Goal: Task Accomplishment & Management: Complete application form

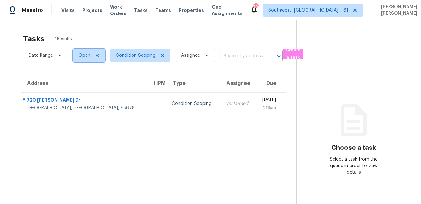
click at [75, 49] on span "Open" at bounding box center [89, 55] width 32 height 13
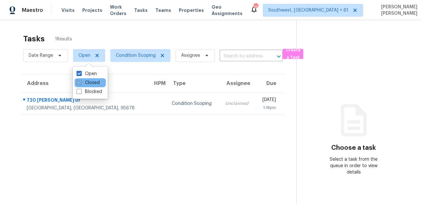
click at [82, 84] on label "Closed" at bounding box center [88, 83] width 23 height 6
click at [81, 84] on input "Closed" at bounding box center [79, 82] width 4 height 4
checkbox input "true"
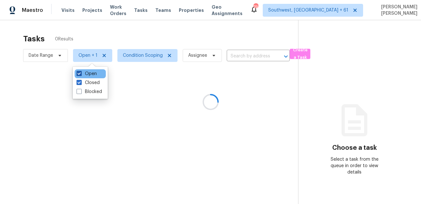
click at [79, 72] on span at bounding box center [79, 73] width 5 height 5
click at [79, 72] on input "Open" at bounding box center [79, 73] width 4 height 4
checkbox input "false"
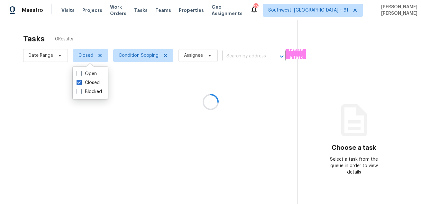
click at [86, 32] on div at bounding box center [210, 102] width 421 height 204
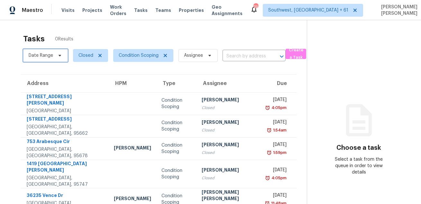
click at [52, 53] on span "Date Range" at bounding box center [41, 55] width 24 height 6
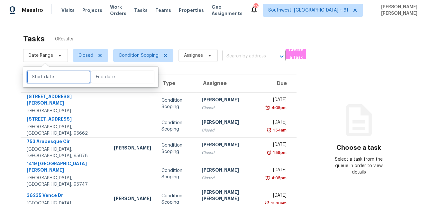
click at [58, 74] on input "text" at bounding box center [58, 77] width 63 height 13
select select "7"
select select "2025"
select select "8"
select select "2025"
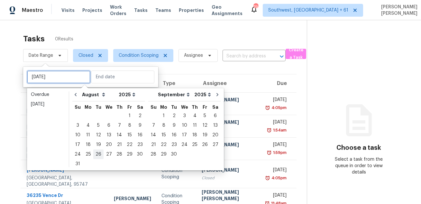
type input "Tue, Aug 26"
click at [105, 153] on div "27" at bounding box center [109, 154] width 11 height 9
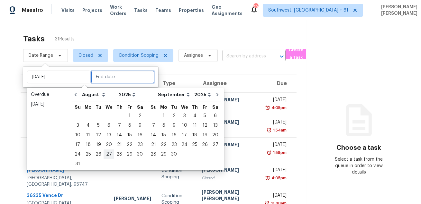
type input "Wed, Aug 27"
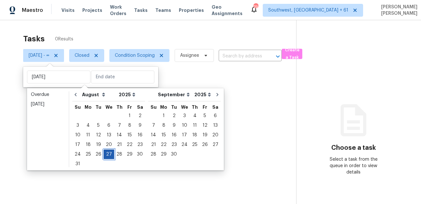
click at [105, 153] on div "27" at bounding box center [109, 154] width 11 height 9
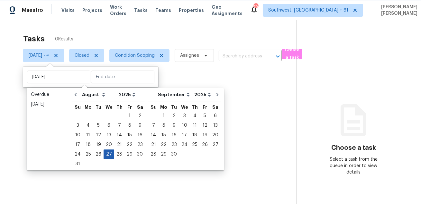
type input "Wed, Aug 27"
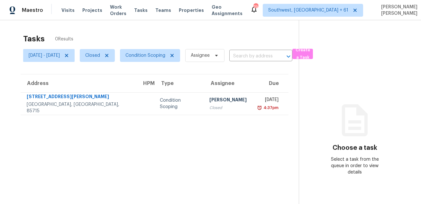
click at [165, 38] on div "Tasks 0 Results" at bounding box center [160, 39] width 275 height 17
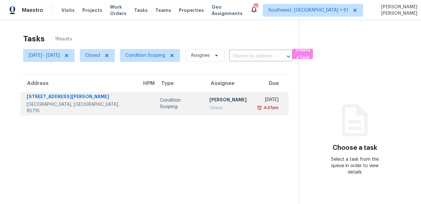
click at [204, 103] on td "Salma Ansari Closed" at bounding box center [228, 104] width 48 height 23
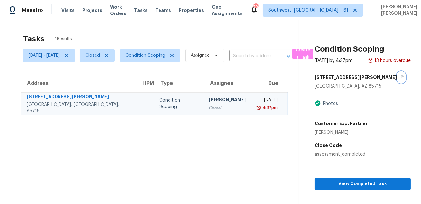
click at [401, 79] on icon "button" at bounding box center [402, 78] width 3 height 4
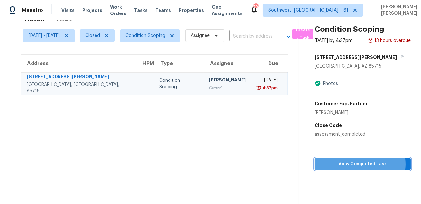
click at [358, 168] on span "View Completed Task" at bounding box center [363, 164] width 86 height 8
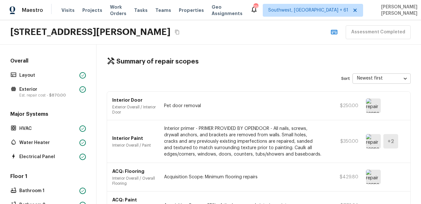
click at [235, 36] on div "7516 E Hampton Pl, Tucson, AZ 85715 Assessment Completed" at bounding box center [210, 32] width 421 height 24
click at [176, 32] on icon "Copy Address" at bounding box center [177, 32] width 4 height 5
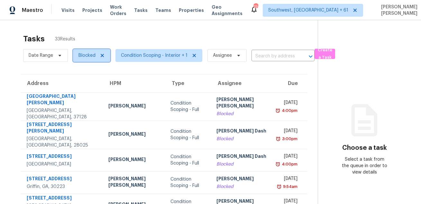
click at [86, 58] on span "Blocked" at bounding box center [86, 55] width 17 height 6
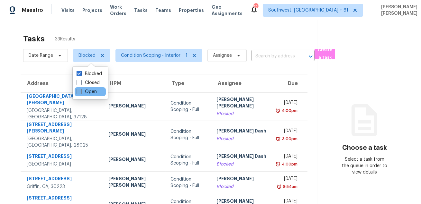
click at [83, 92] on label "Open" at bounding box center [87, 92] width 20 height 6
click at [81, 92] on input "Open" at bounding box center [79, 91] width 4 height 4
checkbox input "true"
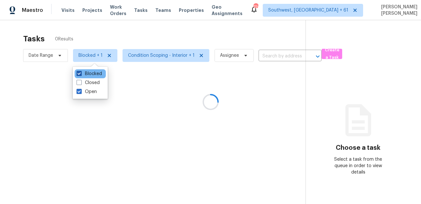
click at [88, 73] on label "Blocked" at bounding box center [89, 74] width 25 height 6
click at [81, 73] on input "Blocked" at bounding box center [79, 73] width 4 height 4
checkbox input "false"
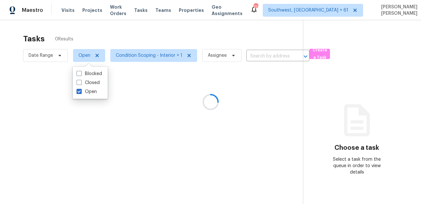
click at [132, 34] on div at bounding box center [210, 102] width 421 height 204
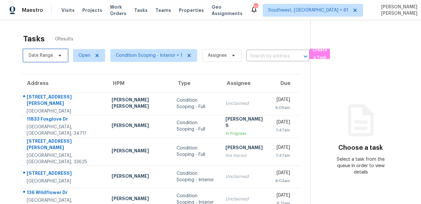
click at [42, 55] on span "Date Range" at bounding box center [41, 55] width 24 height 6
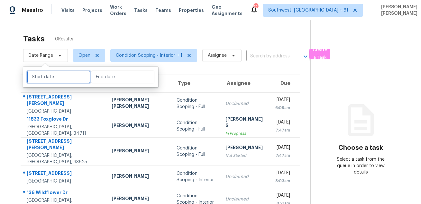
click at [67, 81] on input "text" at bounding box center [58, 77] width 63 height 13
select select "7"
select select "2025"
select select "8"
select select "2025"
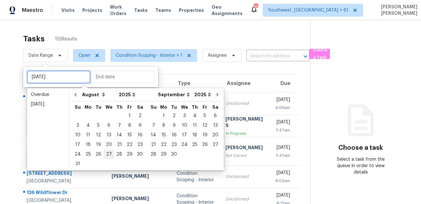
type input "Wed, Aug 27"
click at [118, 155] on div "28" at bounding box center [119, 154] width 10 height 9
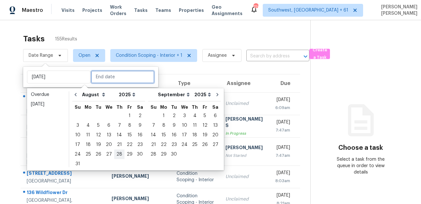
type input "Thu, Aug 28"
click at [118, 155] on div "28" at bounding box center [119, 154] width 10 height 9
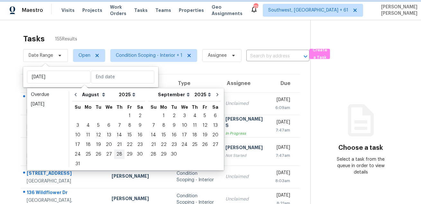
type input "Thu, Aug 28"
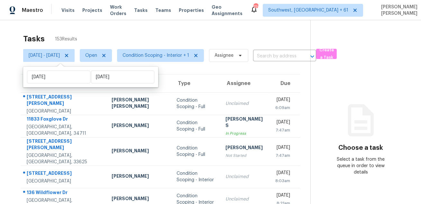
click at [195, 37] on div "Tasks 153 Results" at bounding box center [166, 39] width 287 height 17
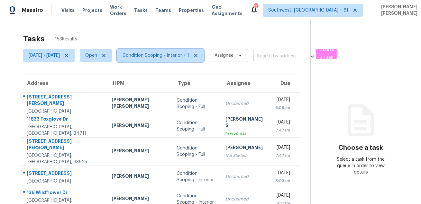
click at [177, 54] on span "Condition Scoping - Interior + 1" at bounding box center [155, 55] width 67 height 6
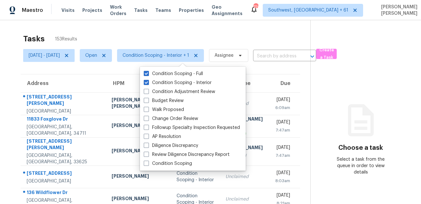
click at [151, 37] on div "Tasks 153 Results" at bounding box center [166, 39] width 287 height 17
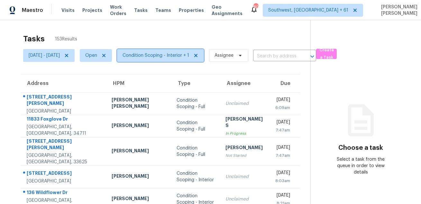
click at [178, 58] on span "Condition Scoping - Interior + 1" at bounding box center [155, 55] width 67 height 6
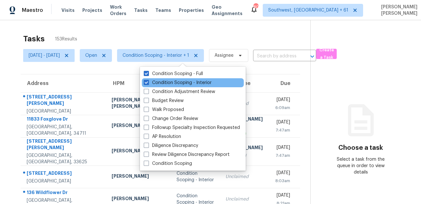
click at [169, 79] on div "Condition Scoping - Interior" at bounding box center [193, 82] width 102 height 9
click at [167, 83] on label "Condition Scoping - Interior" at bounding box center [178, 83] width 68 height 6
click at [148, 83] on input "Condition Scoping - Interior" at bounding box center [146, 82] width 4 height 4
checkbox input "false"
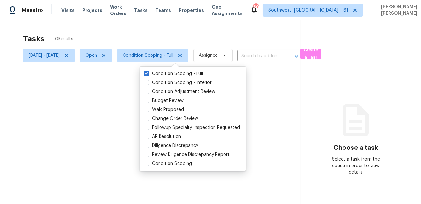
click at [188, 23] on div at bounding box center [210, 102] width 421 height 204
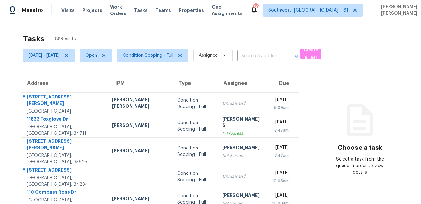
click at [212, 35] on div "Tasks 88 Results" at bounding box center [166, 39] width 286 height 17
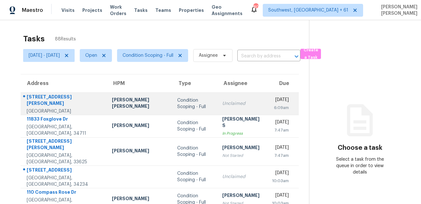
click at [49, 93] on td "543 George Watson St Orange Park, FL, 32073" at bounding box center [64, 104] width 86 height 23
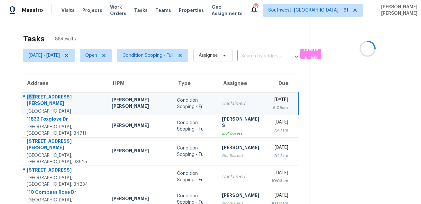
click at [49, 93] on td "543 George Watson St Orange Park, FL, 32073" at bounding box center [64, 104] width 86 height 23
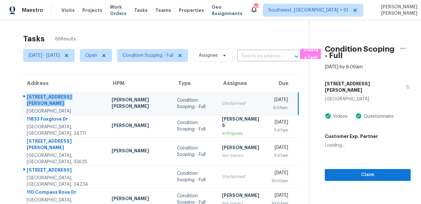
copy div "543 George Watson St"
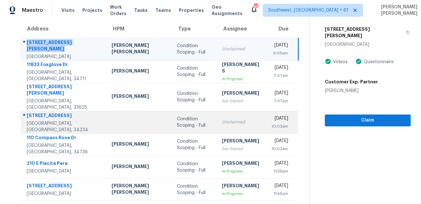
scroll to position [58, 0]
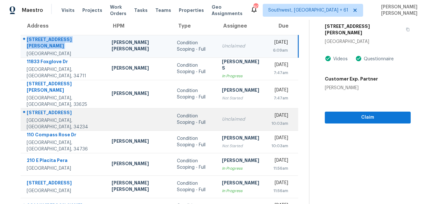
click at [48, 116] on div "5323 N Shade Ave" at bounding box center [64, 114] width 75 height 8
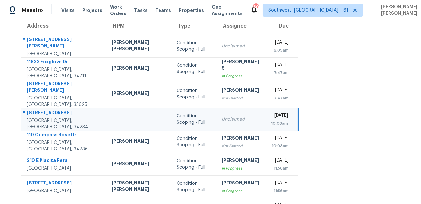
click at [48, 116] on div "5323 N Shade Ave" at bounding box center [64, 114] width 75 height 8
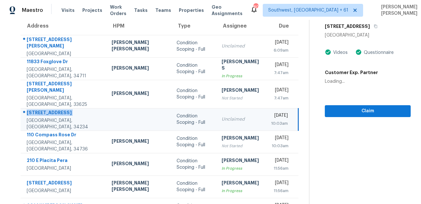
copy div "5323 N Shade Ave"
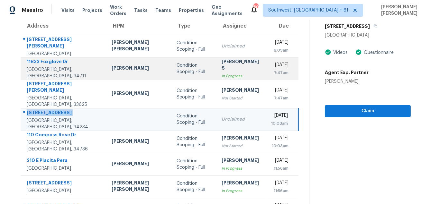
scroll to position [132, 0]
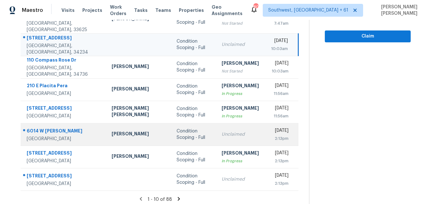
click at [51, 128] on div at bounding box center [61, 131] width 80 height 8
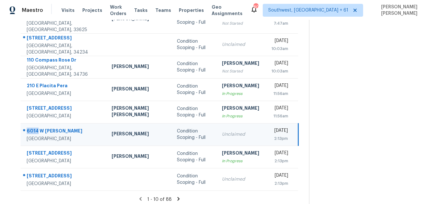
click at [51, 128] on div at bounding box center [61, 131] width 80 height 8
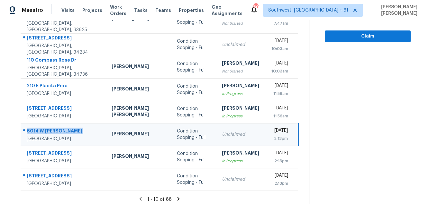
copy div "6014 W Sandra Ter"
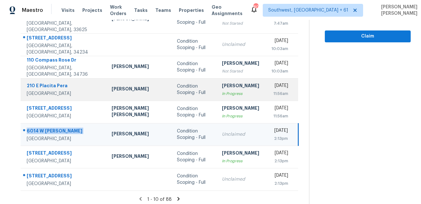
scroll to position [136, 0]
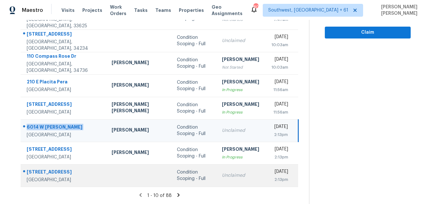
click at [49, 171] on div "6250 W Flamingo Rd" at bounding box center [64, 173] width 75 height 8
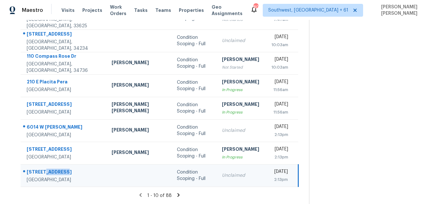
click at [49, 171] on div "6250 W Flamingo Rd" at bounding box center [64, 173] width 75 height 8
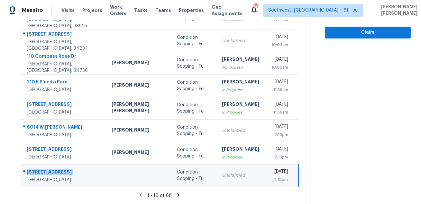
copy div "6250 W Flamingo Rd"
click at [176, 195] on icon at bounding box center [179, 196] width 6 height 6
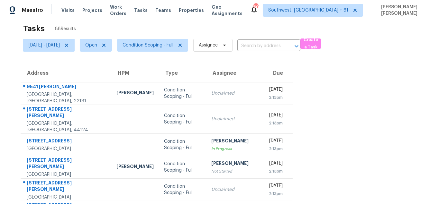
scroll to position [0, 0]
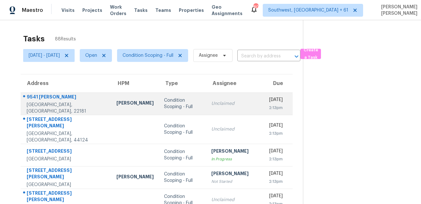
click at [57, 101] on div "9541 Daniel Lewis Ln" at bounding box center [66, 98] width 79 height 8
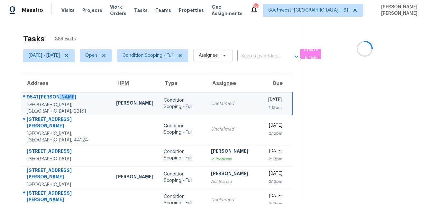
click at [57, 101] on div "9541 Daniel Lewis Ln" at bounding box center [66, 98] width 79 height 8
copy div "9541 Daniel Lewis Ln"
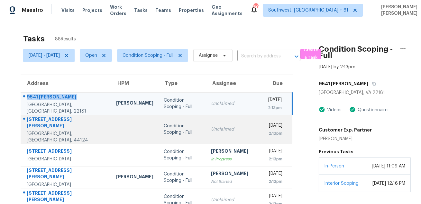
click at [47, 122] on div "1271 Lander Rd" at bounding box center [66, 123] width 79 height 14
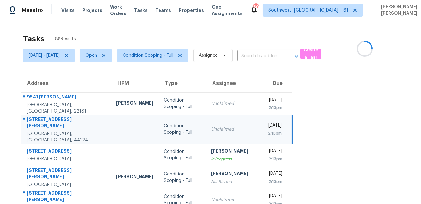
click at [47, 122] on div "1271 Lander Rd" at bounding box center [66, 123] width 79 height 14
copy div "1271 Lander Rd"
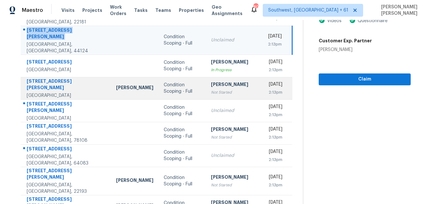
scroll to position [94, 0]
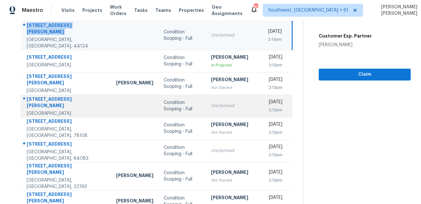
click at [47, 96] on div "743 Sleek Fox Dr" at bounding box center [66, 103] width 79 height 14
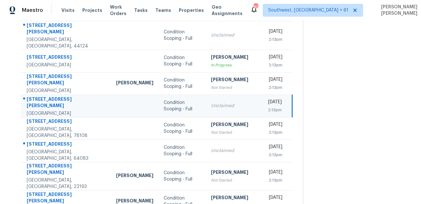
click at [47, 96] on div "743 Sleek Fox Dr" at bounding box center [66, 103] width 79 height 14
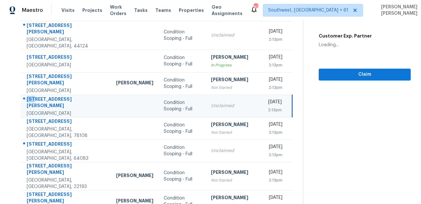
click at [47, 96] on div "743 Sleek Fox Dr" at bounding box center [66, 103] width 79 height 14
copy div "743 Sleek Fox Dr"
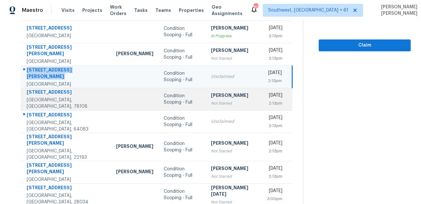
scroll to position [130, 0]
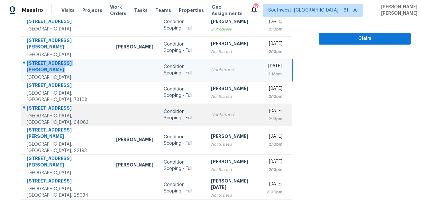
click at [41, 105] on div "700 Lark St" at bounding box center [66, 109] width 79 height 8
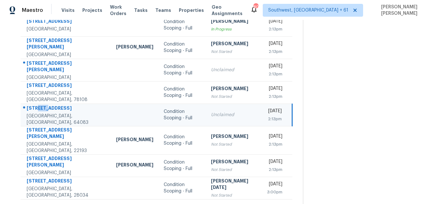
click at [41, 105] on div "700 Lark St" at bounding box center [66, 109] width 79 height 8
copy div "700 Lark St"
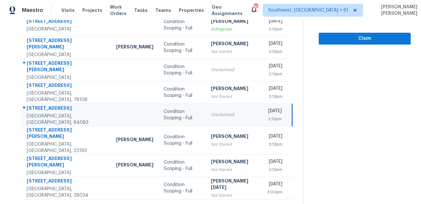
click at [178, 204] on icon at bounding box center [177, 208] width 2 height 4
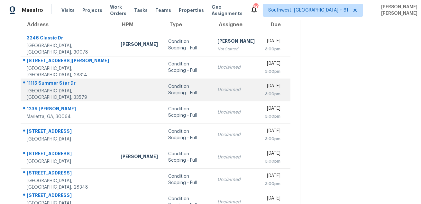
scroll to position [55, 0]
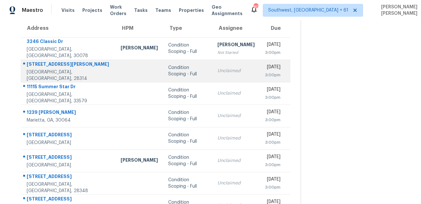
click at [47, 66] on div "7244 Montoro Ct" at bounding box center [69, 65] width 84 height 8
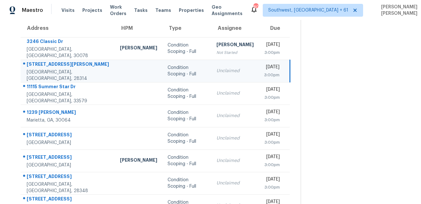
click at [47, 66] on div "7244 Montoro Ct" at bounding box center [68, 65] width 83 height 8
copy div "7244 Montoro Ct"
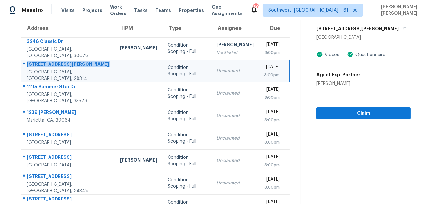
scroll to position [0, 0]
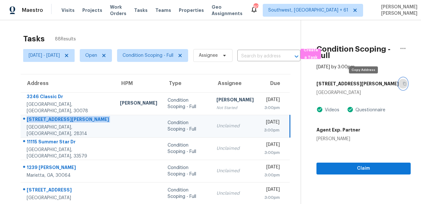
click at [402, 85] on icon "button" at bounding box center [404, 84] width 4 height 4
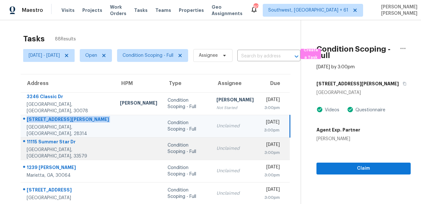
click at [54, 141] on div at bounding box center [65, 142] width 89 height 8
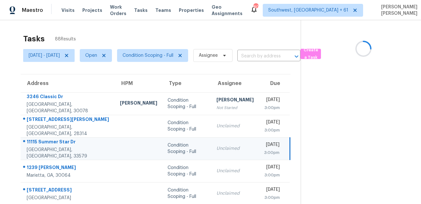
click at [54, 141] on div at bounding box center [65, 142] width 89 height 8
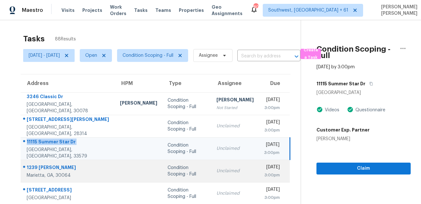
scroll to position [52, 0]
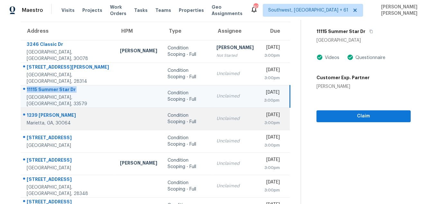
click at [49, 115] on div "1239 Bonshaw Trl" at bounding box center [68, 116] width 83 height 8
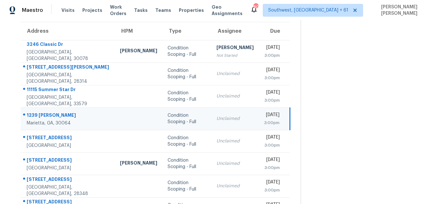
click at [49, 115] on div "1239 Bonshaw Trl" at bounding box center [68, 116] width 83 height 8
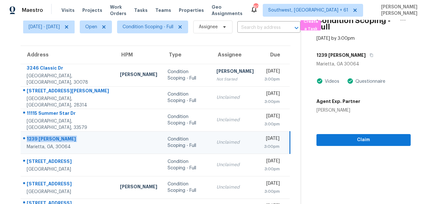
scroll to position [8, 0]
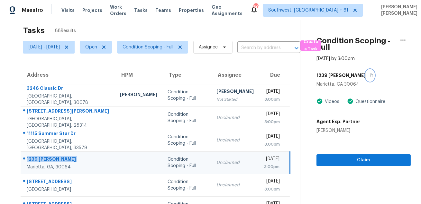
click at [369, 75] on icon "button" at bounding box center [371, 76] width 4 height 4
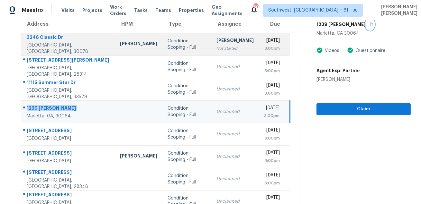
scroll to position [130, 0]
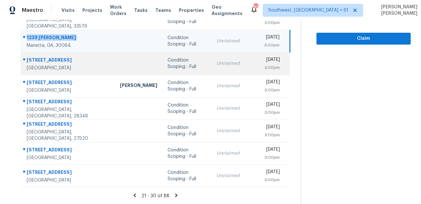
click at [65, 63] on div "37049 Suwanee Way" at bounding box center [68, 61] width 83 height 8
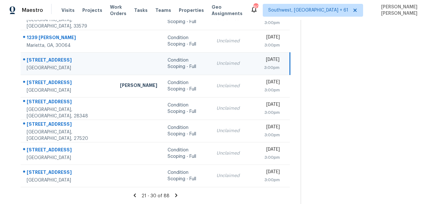
click at [65, 63] on div "37049 Suwanee Way" at bounding box center [68, 61] width 83 height 8
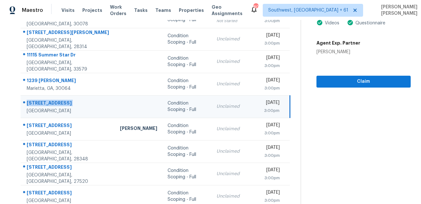
scroll to position [24, 0]
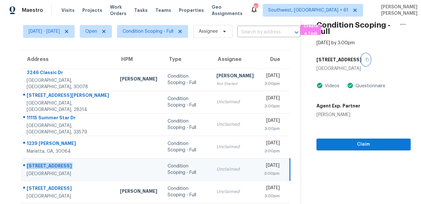
click at [370, 62] on button "button" at bounding box center [365, 60] width 9 height 12
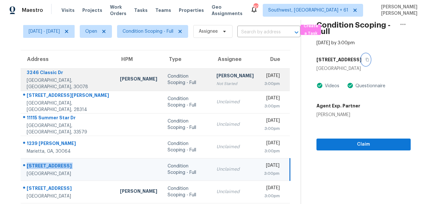
scroll to position [130, 0]
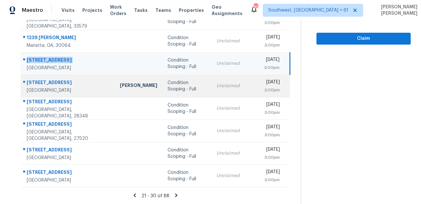
click at [42, 79] on div at bounding box center [65, 83] width 89 height 8
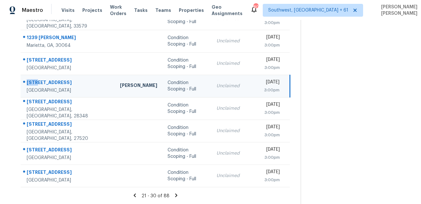
click at [42, 79] on div at bounding box center [65, 83] width 89 height 8
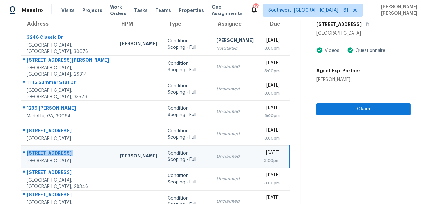
scroll to position [42, 0]
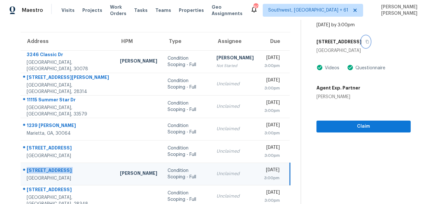
click at [366, 42] on icon "button" at bounding box center [366, 42] width 3 height 4
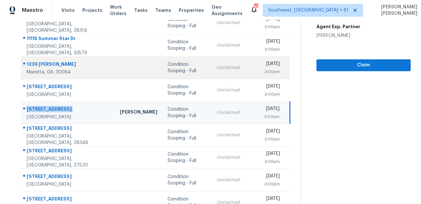
scroll to position [130, 0]
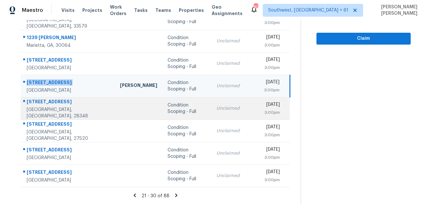
click at [53, 106] on div "406 Vanguard St" at bounding box center [68, 103] width 83 height 8
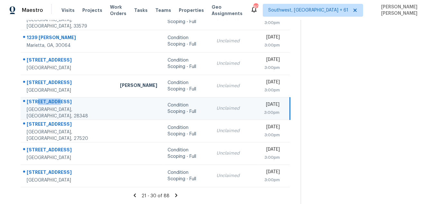
click at [53, 106] on div "406 Vanguard St" at bounding box center [68, 103] width 83 height 8
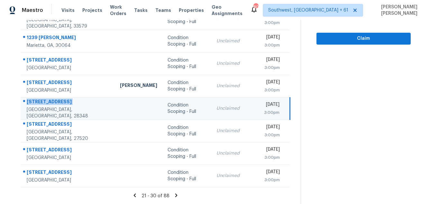
scroll to position [60, 0]
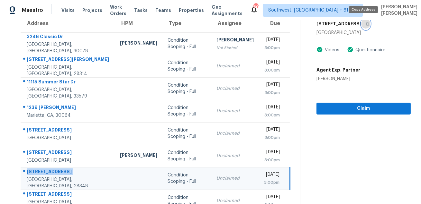
click at [365, 23] on icon "button" at bounding box center [367, 24] width 4 height 4
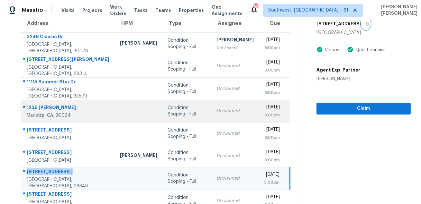
scroll to position [130, 0]
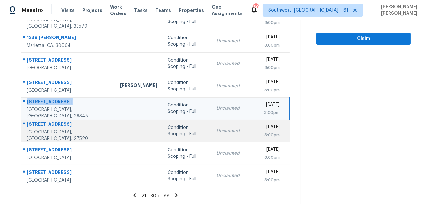
click at [40, 125] on div "55 Ayden Dr" at bounding box center [68, 125] width 83 height 8
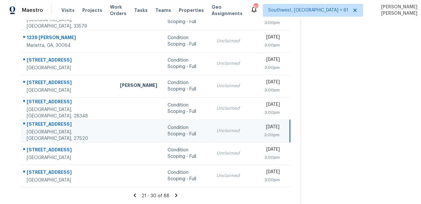
click at [40, 125] on div "55 Ayden Dr" at bounding box center [68, 125] width 83 height 8
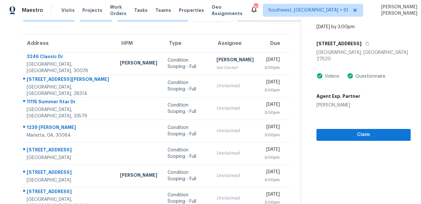
scroll to position [0, 0]
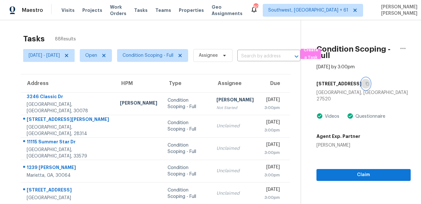
click at [365, 85] on icon "button" at bounding box center [366, 84] width 3 height 4
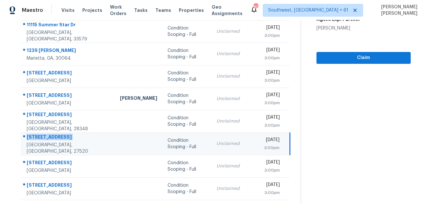
scroll to position [130, 0]
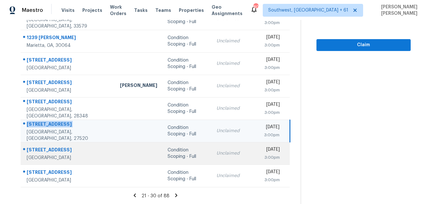
click at [42, 150] on div "388 Oxford Rd" at bounding box center [68, 151] width 83 height 8
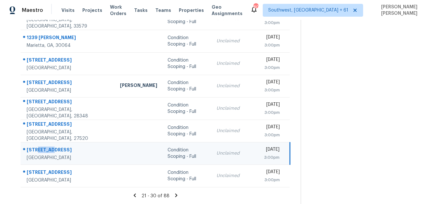
click at [42, 150] on div "388 Oxford Rd" at bounding box center [68, 151] width 83 height 8
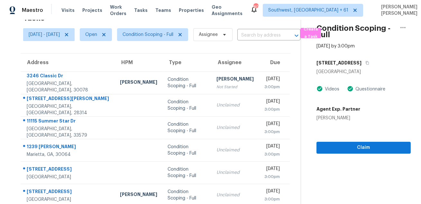
scroll to position [14, 0]
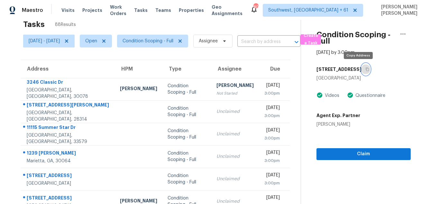
click at [361, 73] on button "button" at bounding box center [365, 70] width 9 height 12
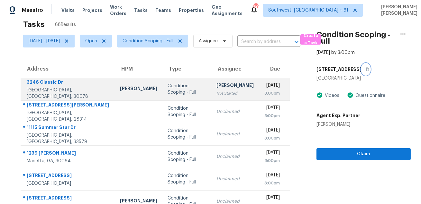
scroll to position [130, 0]
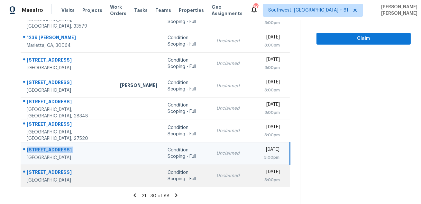
click at [49, 170] on div "659 Oxford Rd" at bounding box center [68, 173] width 83 height 8
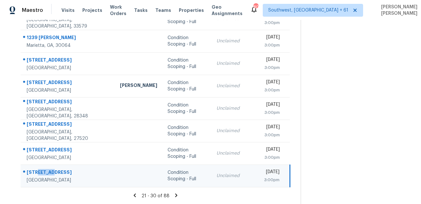
click at [49, 170] on div "659 Oxford Rd" at bounding box center [68, 173] width 83 height 8
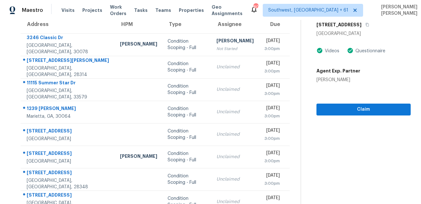
scroll to position [43, 0]
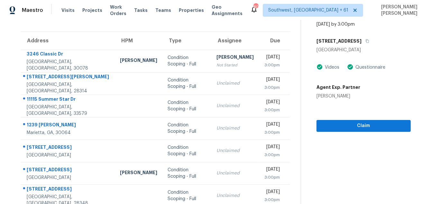
click at [362, 39] on div "659 Oxford Rd" at bounding box center [363, 41] width 94 height 12
click at [365, 41] on icon "button" at bounding box center [366, 42] width 3 height 4
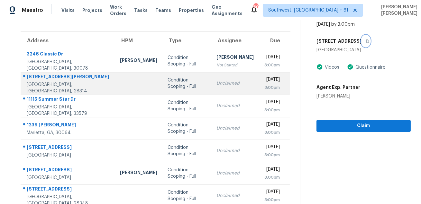
scroll to position [130, 0]
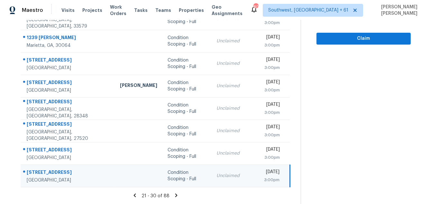
click at [177, 195] on icon at bounding box center [176, 196] width 6 height 6
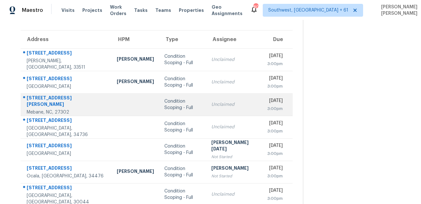
scroll to position [37, 0]
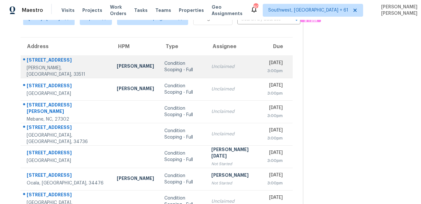
click at [55, 65] on div "113 Bloomingfield Dr" at bounding box center [67, 61] width 80 height 8
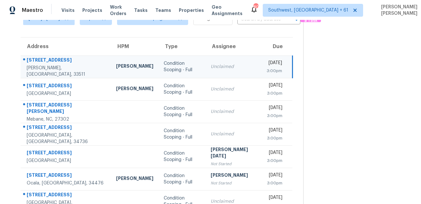
click at [55, 65] on div "113 Bloomingfield Dr" at bounding box center [66, 61] width 79 height 8
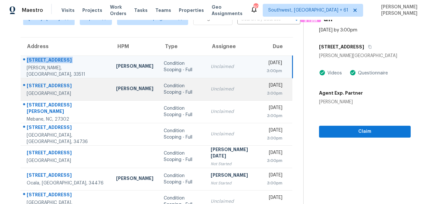
click at [45, 85] on div "5490 Hampton Ct" at bounding box center [66, 87] width 79 height 8
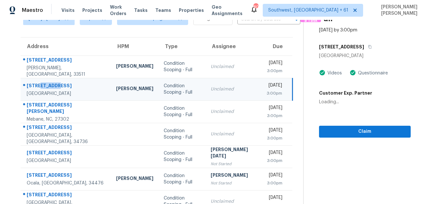
click at [45, 85] on div "5490 Hampton Ct" at bounding box center [66, 87] width 79 height 8
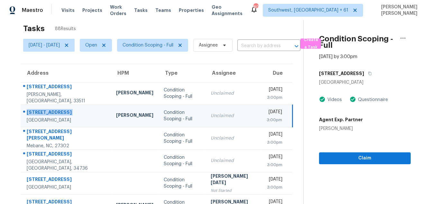
scroll to position [0, 0]
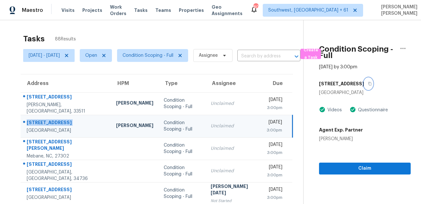
click at [368, 83] on icon "button" at bounding box center [370, 84] width 4 height 4
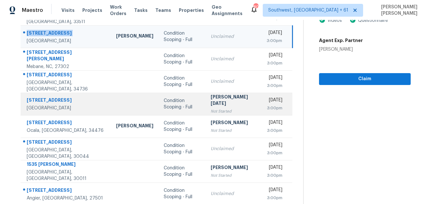
scroll to position [88, 0]
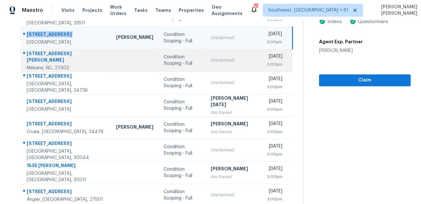
click at [47, 57] on div "231 Dodson Rd" at bounding box center [66, 57] width 79 height 14
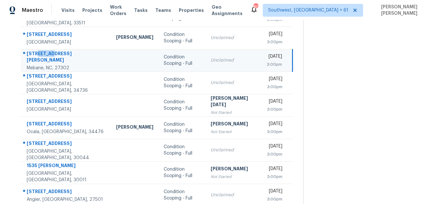
click at [47, 57] on div "231 Dodson Rd" at bounding box center [66, 57] width 79 height 14
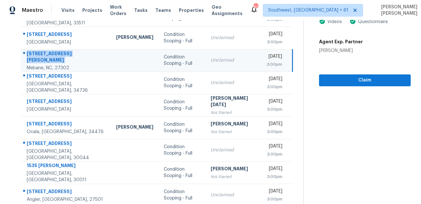
scroll to position [24, 0]
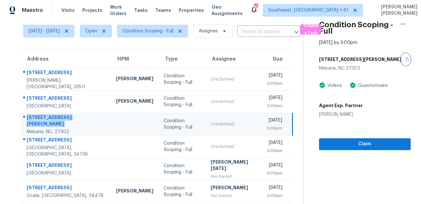
click at [401, 63] on button "button" at bounding box center [405, 60] width 9 height 12
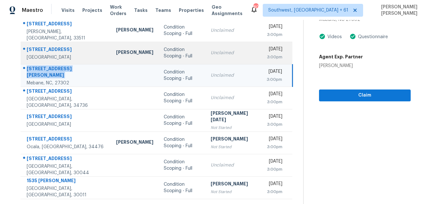
scroll to position [123, 0]
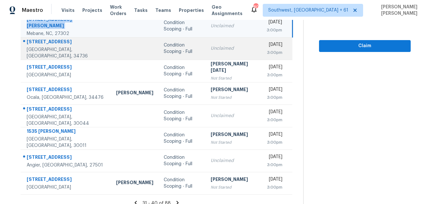
click at [59, 45] on div "100 Flame Vine Way" at bounding box center [66, 43] width 79 height 8
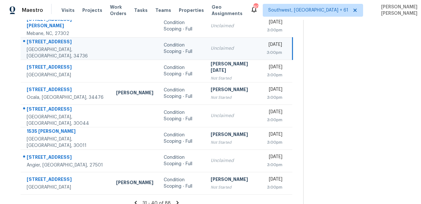
click at [59, 45] on div "100 Flame Vine Way" at bounding box center [66, 43] width 79 height 8
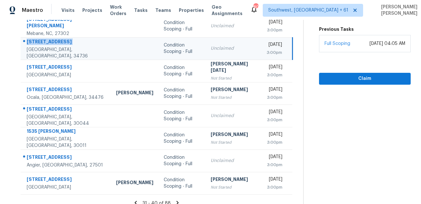
scroll to position [32, 0]
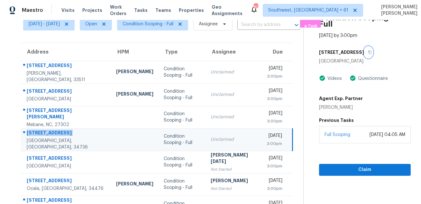
click at [367, 54] on button "button" at bounding box center [368, 53] width 9 height 12
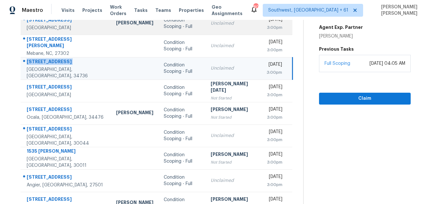
scroll to position [130, 0]
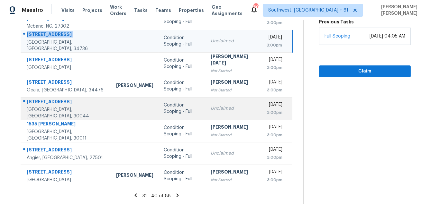
click at [64, 106] on div "2648 Kings Way" at bounding box center [66, 103] width 79 height 8
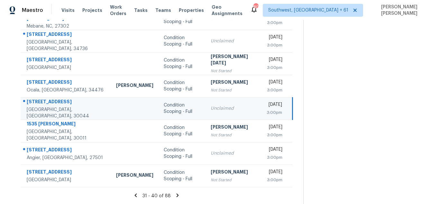
click at [64, 106] on div "2648 Kings Way" at bounding box center [66, 103] width 79 height 8
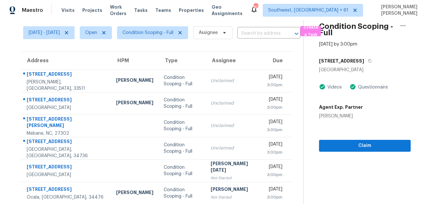
scroll to position [4, 0]
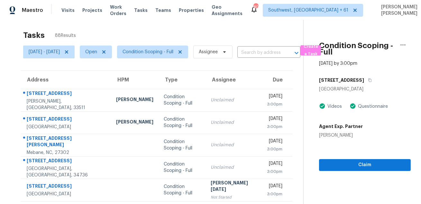
click at [365, 85] on div "2648 Kings Way" at bounding box center [365, 81] width 92 height 12
click at [368, 82] on icon "button" at bounding box center [370, 80] width 4 height 4
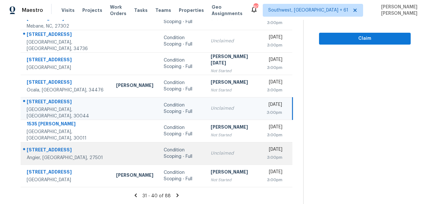
click at [50, 148] on div "22 Hickory Tree Ln" at bounding box center [66, 151] width 79 height 8
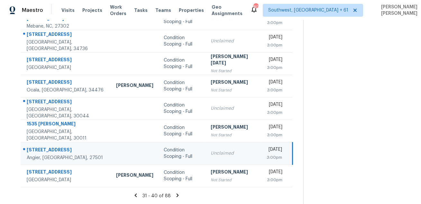
click at [50, 148] on div "22 Hickory Tree Ln" at bounding box center [66, 151] width 79 height 8
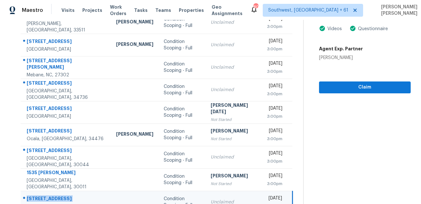
scroll to position [2, 0]
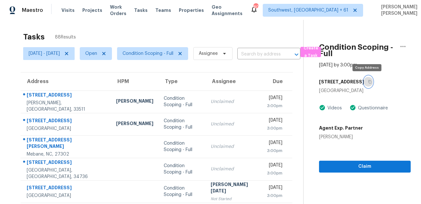
click at [365, 84] on button "button" at bounding box center [368, 82] width 9 height 12
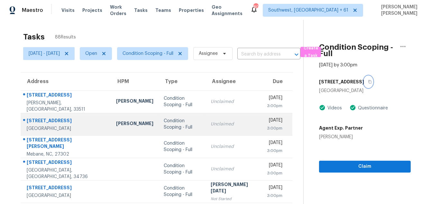
scroll to position [130, 0]
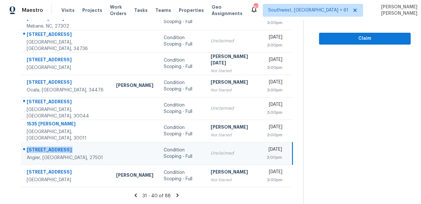
click at [180, 196] on icon at bounding box center [178, 196] width 6 height 6
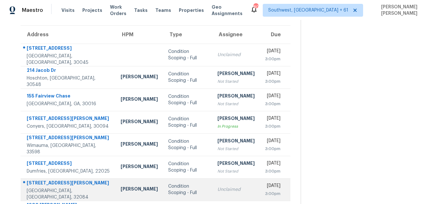
scroll to position [7, 0]
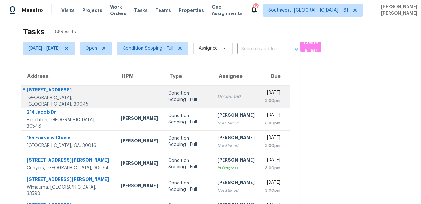
click at [62, 90] on div "983 Pike Forest Dr" at bounding box center [69, 91] width 84 height 8
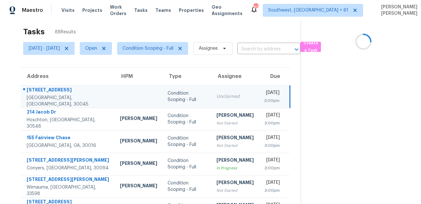
click at [62, 90] on div "983 Pike Forest Dr" at bounding box center [68, 91] width 83 height 8
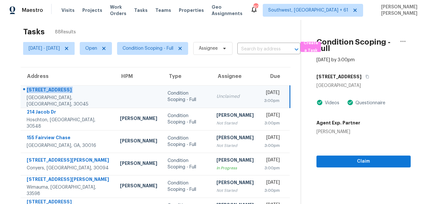
scroll to position [0, 0]
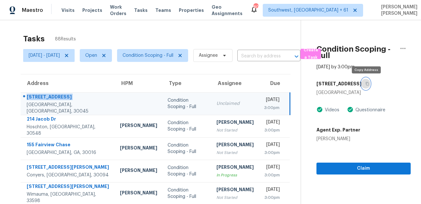
click at [365, 82] on icon "button" at bounding box center [367, 84] width 4 height 4
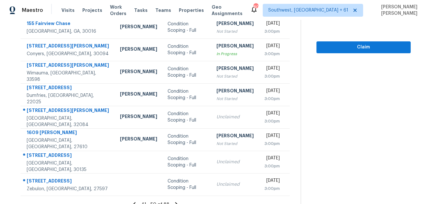
scroll to position [130, 0]
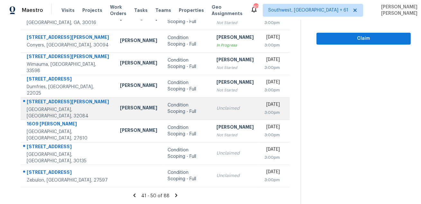
click at [45, 100] on div "874 Collier Blvd" at bounding box center [68, 103] width 83 height 8
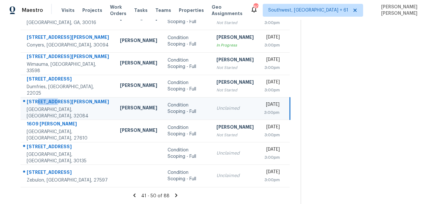
click at [45, 100] on div "874 Collier Blvd" at bounding box center [68, 103] width 83 height 8
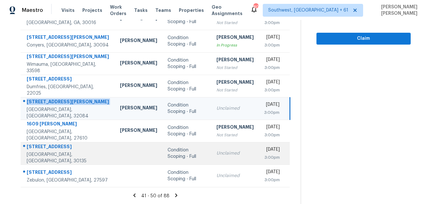
click at [41, 156] on div "Douglasville, GA, 30135" at bounding box center [68, 158] width 83 height 13
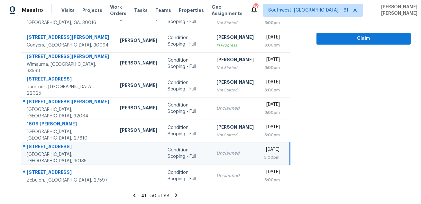
click at [44, 149] on div "5040 Irvine Dr" at bounding box center [68, 148] width 83 height 8
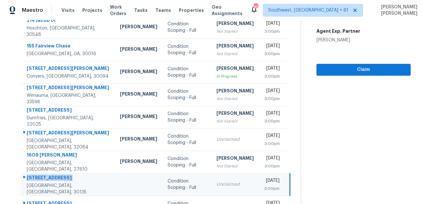
scroll to position [52, 0]
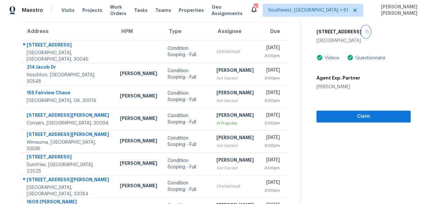
click at [361, 35] on button "button" at bounding box center [365, 32] width 9 height 12
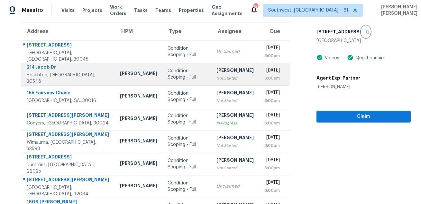
scroll to position [130, 0]
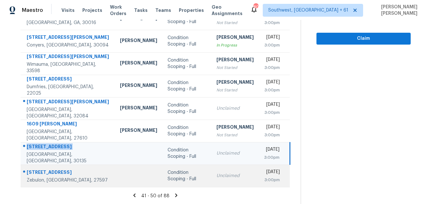
click at [63, 171] on div "633 Longstanton Ave" at bounding box center [68, 173] width 83 height 8
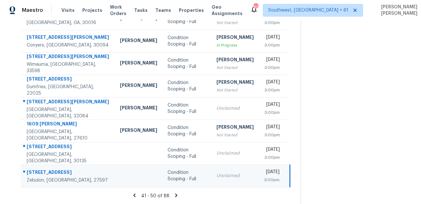
click at [63, 171] on div "633 Longstanton Ave" at bounding box center [68, 173] width 83 height 8
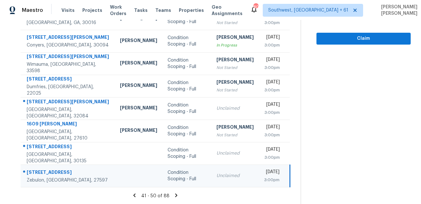
click at [177, 195] on icon at bounding box center [176, 196] width 6 height 6
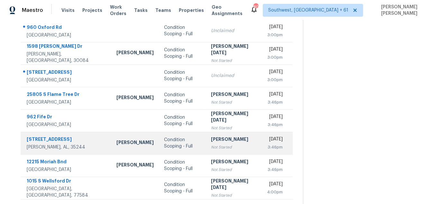
scroll to position [0, 0]
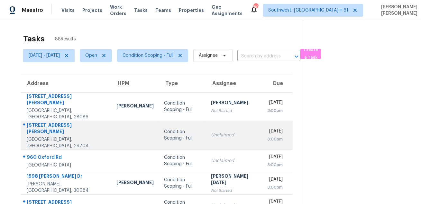
click at [65, 122] on div "1005 Archibald Ave" at bounding box center [66, 129] width 79 height 14
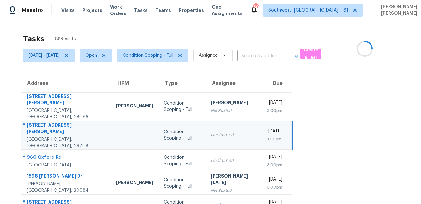
click at [65, 122] on div "1005 Archibald Ave" at bounding box center [66, 129] width 79 height 14
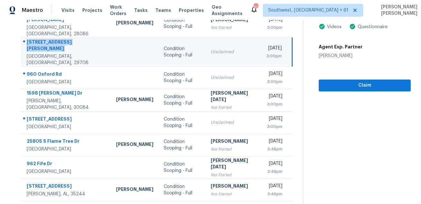
scroll to position [77, 0]
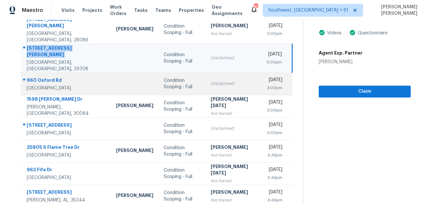
click at [46, 73] on td "960 Oxford Rd Ball Ground, GA, 30107" at bounding box center [66, 84] width 90 height 23
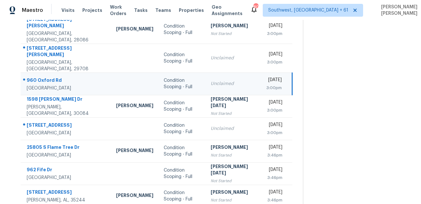
click at [46, 73] on td "960 Oxford Rd Ball Ground, GA, 30107" at bounding box center [66, 84] width 90 height 23
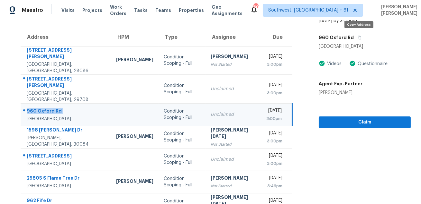
scroll to position [43, 0]
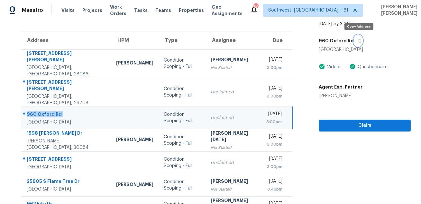
click at [359, 41] on icon "button" at bounding box center [359, 41] width 4 height 4
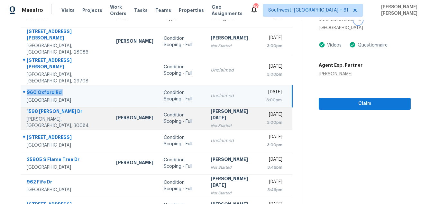
scroll to position [53, 0]
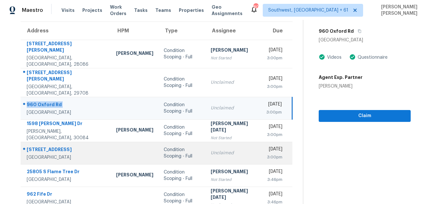
click at [52, 147] on div "1707 Brookwood Dr" at bounding box center [66, 151] width 79 height 8
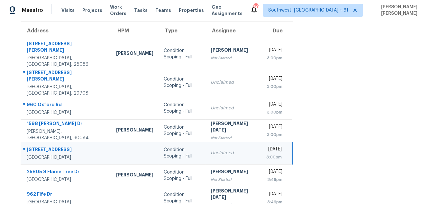
click at [52, 147] on div "1707 Brookwood Dr" at bounding box center [66, 151] width 79 height 8
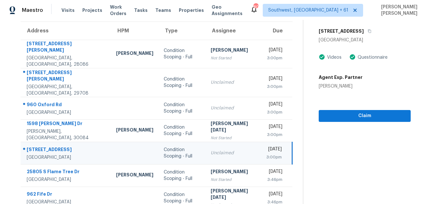
click at [53, 147] on div "1707 Brookwood Dr" at bounding box center [66, 151] width 79 height 8
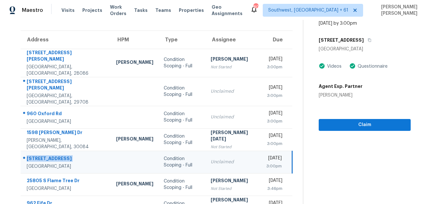
scroll to position [40, 0]
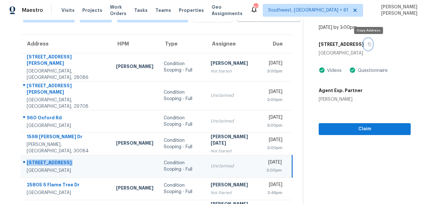
click at [369, 43] on icon "button" at bounding box center [369, 45] width 3 height 4
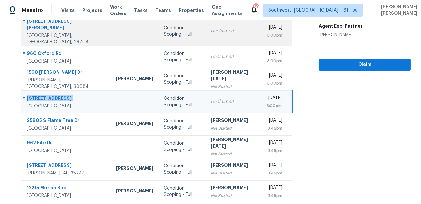
scroll to position [130, 0]
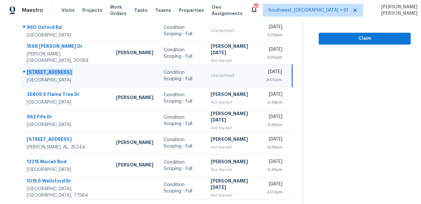
click at [178, 204] on icon at bounding box center [178, 208] width 6 height 6
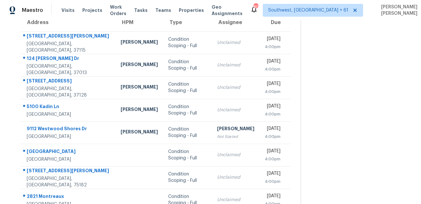
scroll to position [57, 0]
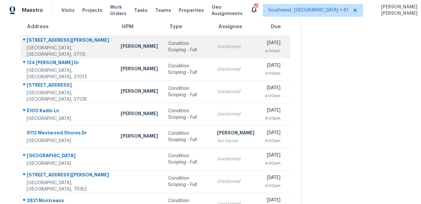
click at [44, 41] on div "1200 Pierce Rd" at bounding box center [69, 41] width 84 height 8
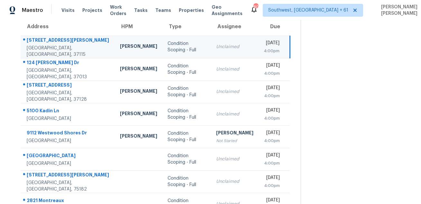
click at [44, 41] on div "1200 Pierce Rd" at bounding box center [68, 41] width 83 height 8
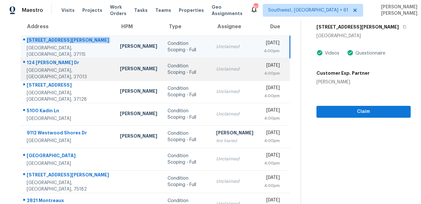
click at [36, 63] on div "124 Penny Brink Dr" at bounding box center [68, 63] width 83 height 8
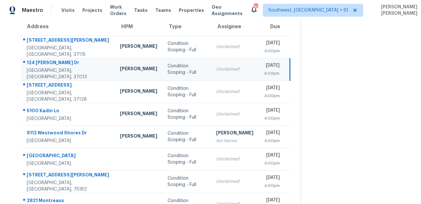
click at [36, 63] on div "124 Penny Brink Dr" at bounding box center [68, 63] width 83 height 8
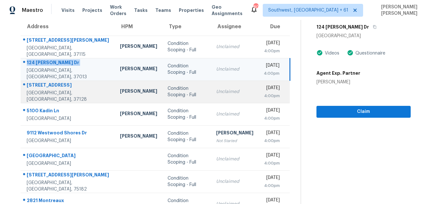
click at [59, 84] on div at bounding box center [65, 85] width 89 height 8
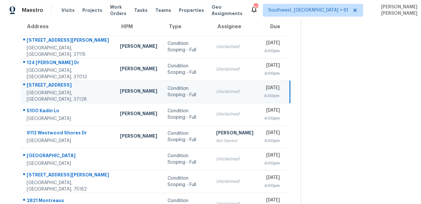
click at [59, 84] on div at bounding box center [65, 85] width 89 height 8
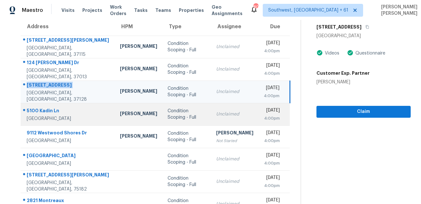
click at [45, 112] on div "5100 Kadin Ln" at bounding box center [68, 112] width 83 height 8
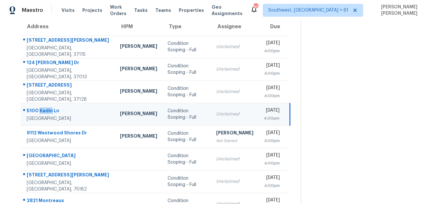
click at [45, 112] on div "5100 Kadin Ln" at bounding box center [68, 112] width 83 height 8
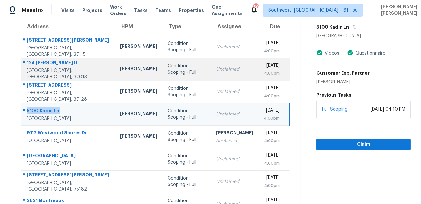
scroll to position [37, 0]
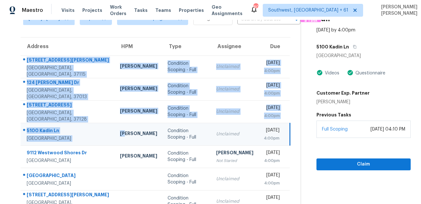
drag, startPoint x: 24, startPoint y: 59, endPoint x: 94, endPoint y: 133, distance: 101.9
click at [94, 133] on tbody "1200 Pierce Rd Madison, TN, 37115 Eric Ovalle Condition Scoping - Full Unclaime…" at bounding box center [155, 168] width 269 height 225
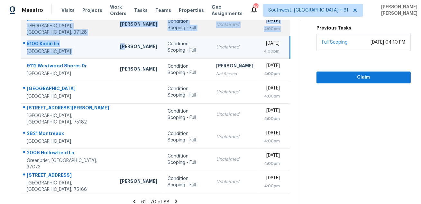
scroll to position [130, 0]
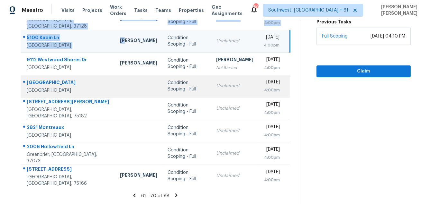
click at [42, 76] on td "6908 Mesa Dr Fort Worth, TX, 76132" at bounding box center [68, 86] width 94 height 23
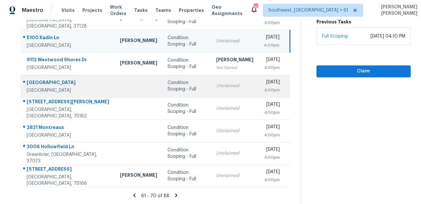
click at [42, 76] on td "6908 Mesa Dr Fort Worth, TX, 76132" at bounding box center [68, 86] width 94 height 23
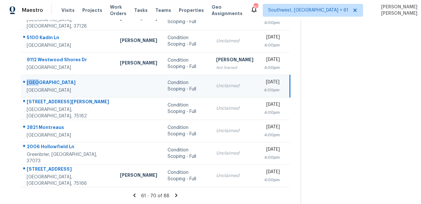
click at [42, 76] on td "6908 Mesa Dr Fort Worth, TX, 76132" at bounding box center [68, 86] width 94 height 23
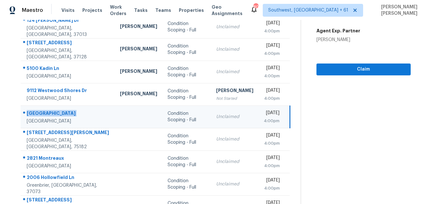
scroll to position [56, 0]
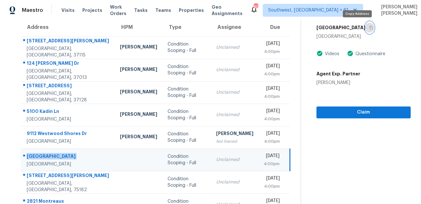
click at [365, 32] on button "button" at bounding box center [369, 28] width 9 height 12
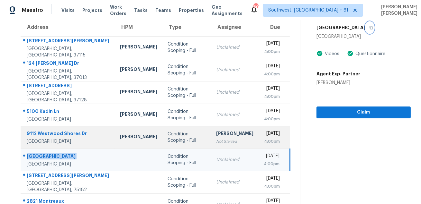
scroll to position [125, 0]
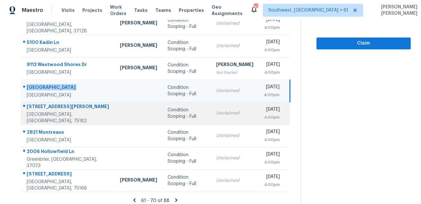
click at [53, 111] on div "208 Molina St" at bounding box center [68, 108] width 83 height 8
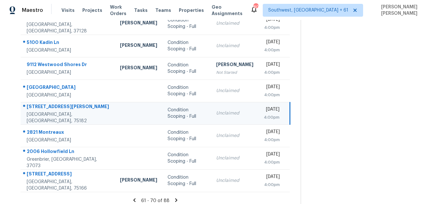
click at [53, 111] on div "208 Molina St" at bounding box center [68, 108] width 83 height 8
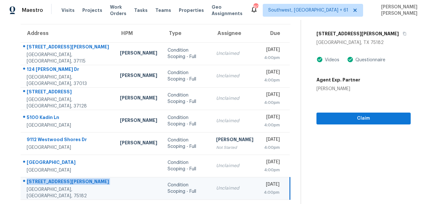
scroll to position [38, 0]
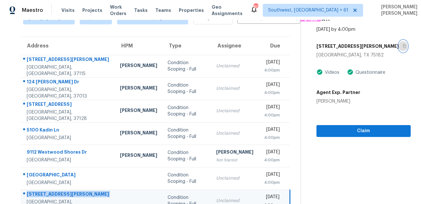
click at [403, 48] on icon "button" at bounding box center [404, 47] width 3 height 4
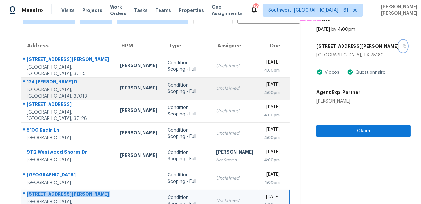
scroll to position [130, 0]
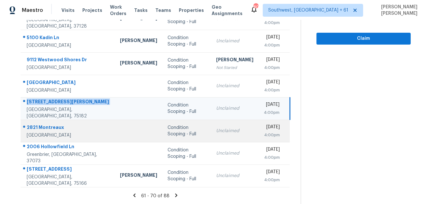
click at [40, 128] on div "2821 Montreaux" at bounding box center [68, 128] width 83 height 8
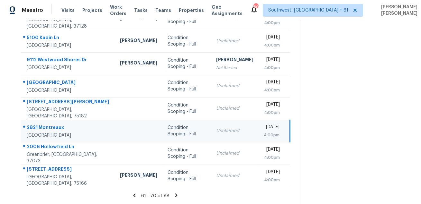
click at [40, 128] on div "2821 Montreaux" at bounding box center [68, 128] width 83 height 8
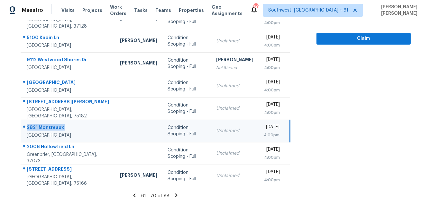
scroll to position [14, 0]
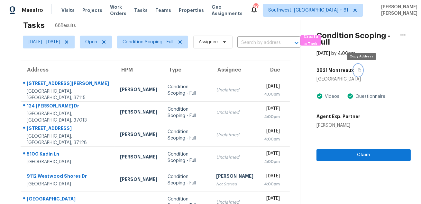
click at [361, 69] on icon "button" at bounding box center [359, 70] width 4 height 4
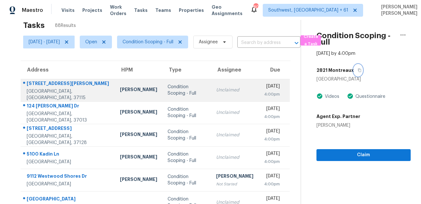
scroll to position [130, 0]
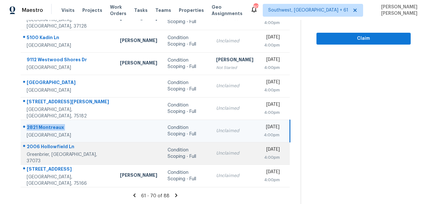
click at [50, 142] on td "2006 Hollowfield Ln Greenbrier, TN, 37073" at bounding box center [68, 153] width 94 height 23
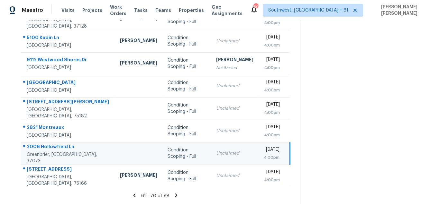
click at [50, 142] on td "2006 Hollowfield Ln Greenbrier, TN, 37073" at bounding box center [68, 153] width 94 height 23
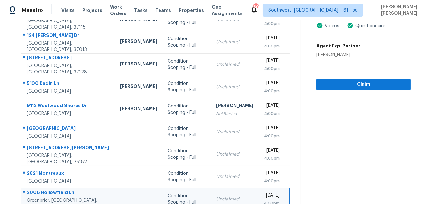
scroll to position [31, 0]
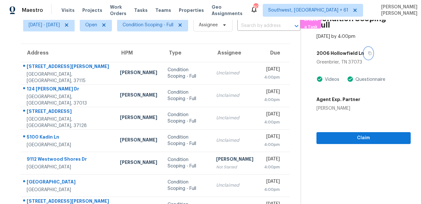
click at [369, 54] on icon "button" at bounding box center [370, 53] width 4 height 4
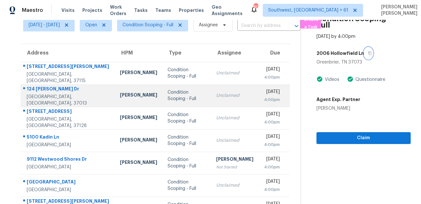
scroll to position [130, 0]
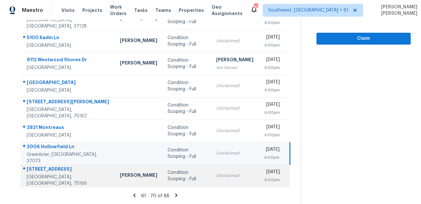
click at [42, 170] on div "163 Cyprus Grove Dr" at bounding box center [68, 170] width 83 height 8
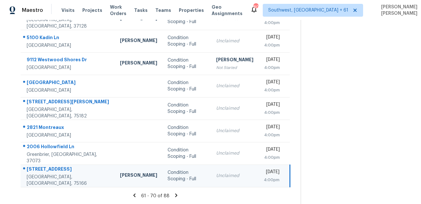
click at [42, 170] on div "163 Cyprus Grove Dr" at bounding box center [68, 170] width 83 height 8
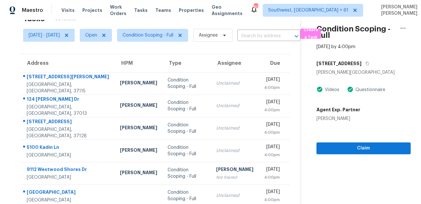
scroll to position [0, 0]
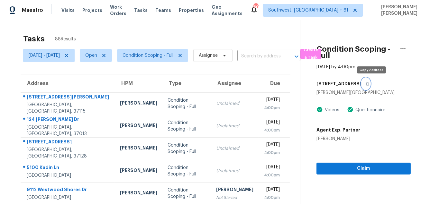
click at [369, 82] on icon "button" at bounding box center [367, 84] width 4 height 4
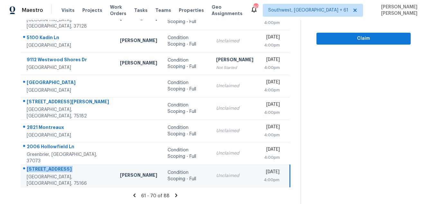
click at [178, 199] on div "61 - 70 of 88" at bounding box center [155, 196] width 290 height 7
click at [177, 197] on icon at bounding box center [176, 196] width 6 height 6
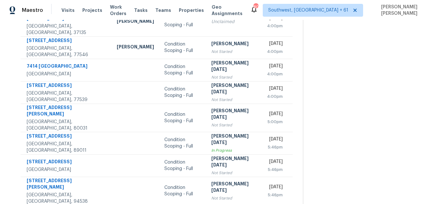
scroll to position [0, 0]
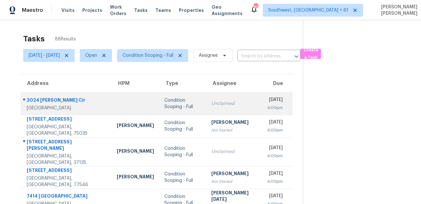
click at [53, 104] on div "2024 Keene Cir" at bounding box center [67, 101] width 80 height 8
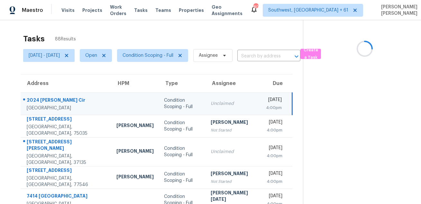
click at [53, 104] on div "2024 Keene Cir" at bounding box center [66, 101] width 79 height 8
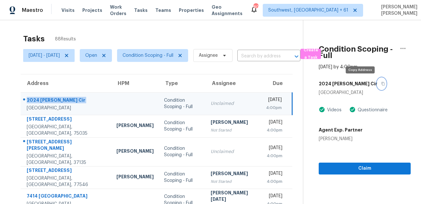
click at [377, 87] on button "button" at bounding box center [381, 84] width 9 height 12
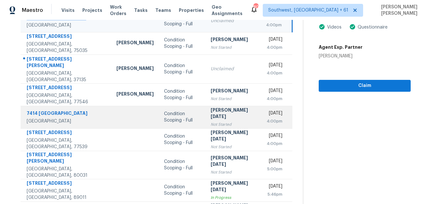
scroll to position [62, 0]
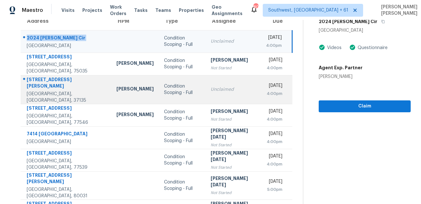
click at [64, 80] on div "413 Marlowe Ct" at bounding box center [66, 84] width 79 height 14
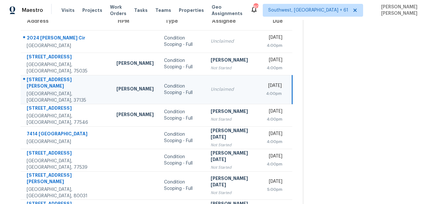
click at [64, 80] on div "413 Marlowe Ct" at bounding box center [66, 84] width 79 height 14
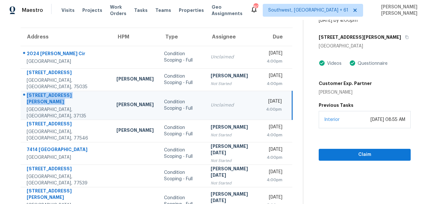
scroll to position [35, 0]
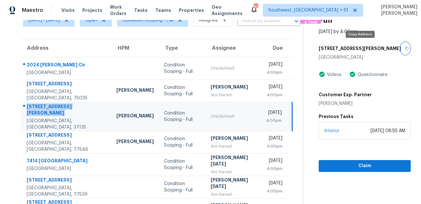
click at [401, 52] on button "button" at bounding box center [405, 49] width 9 height 12
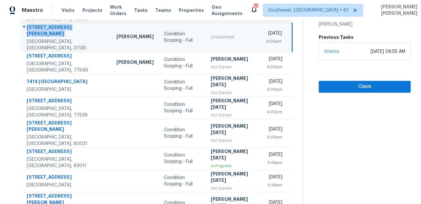
scroll to position [130, 0]
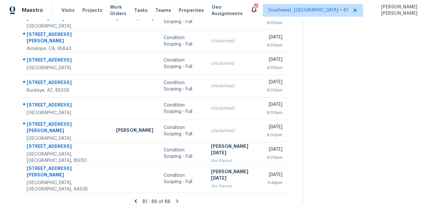
scroll to position [32, 0]
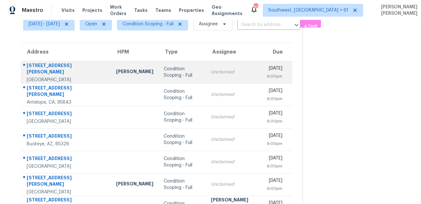
click at [50, 66] on div "3944 E Kenley Ln" at bounding box center [66, 69] width 79 height 14
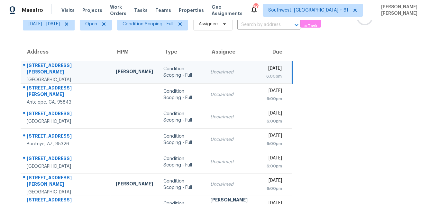
click at [50, 66] on div "3944 E Kenley Ln" at bounding box center [66, 69] width 79 height 14
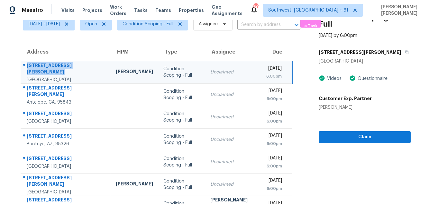
scroll to position [16, 0]
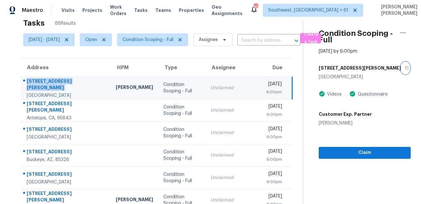
click at [401, 68] on button "button" at bounding box center [405, 68] width 9 height 12
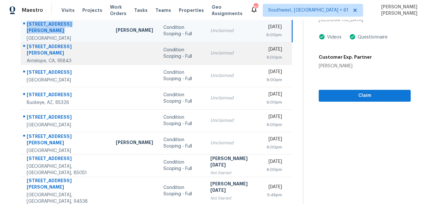
scroll to position [58, 0]
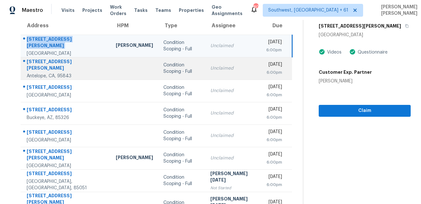
click at [48, 58] on td "4633 Meadors Ct Antelope, CA, 95843" at bounding box center [66, 68] width 90 height 23
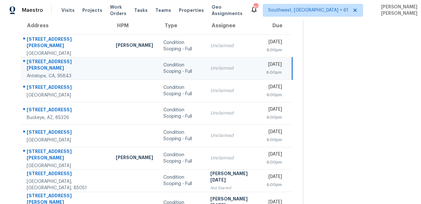
click at [48, 58] on td "4633 Meadors Ct Antelope, CA, 95843" at bounding box center [66, 68] width 90 height 23
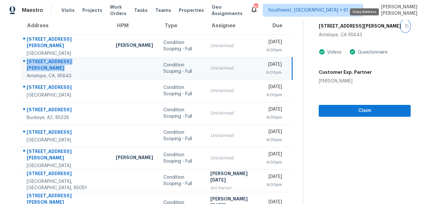
click at [401, 23] on button "button" at bounding box center [405, 26] width 9 height 12
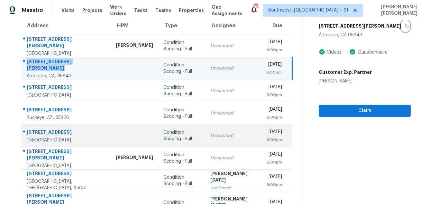
scroll to position [85, 0]
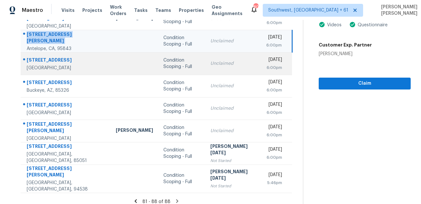
click at [43, 59] on div "4411 W Acoma Dr" at bounding box center [66, 61] width 79 height 8
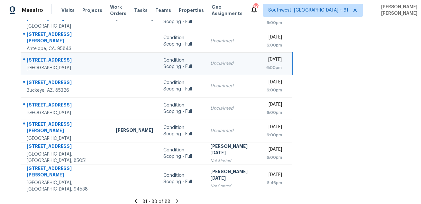
click at [43, 59] on div "4411 W Acoma Dr" at bounding box center [66, 61] width 79 height 8
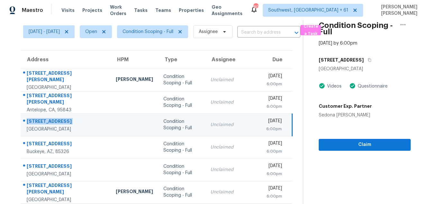
scroll to position [17, 0]
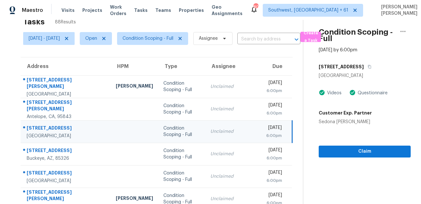
click at [368, 63] on div "4411 W Acoma Dr" at bounding box center [365, 67] width 92 height 12
click at [368, 65] on div "4411 W Acoma Dr" at bounding box center [365, 67] width 92 height 12
click at [367, 67] on icon "button" at bounding box center [369, 67] width 4 height 4
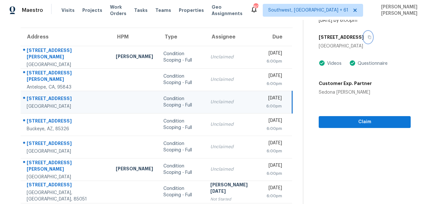
scroll to position [85, 0]
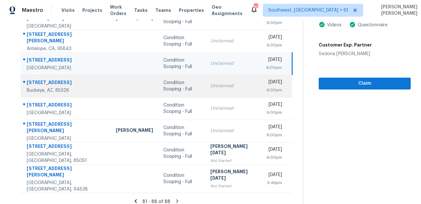
click at [41, 86] on div "1897 S 217th Ave" at bounding box center [66, 83] width 79 height 8
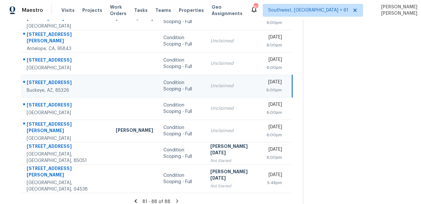
click at [41, 86] on div "1897 S 217th Ave" at bounding box center [66, 83] width 79 height 8
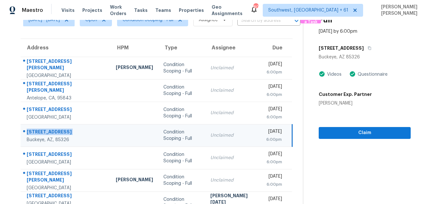
scroll to position [17, 0]
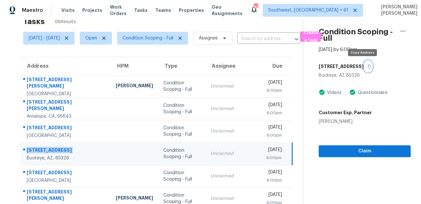
click at [364, 65] on button "button" at bounding box center [368, 67] width 9 height 12
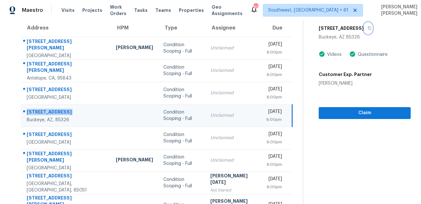
scroll to position [85, 0]
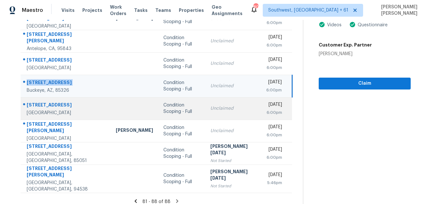
click at [46, 102] on div "555 E Silverado Ranch Blvd Unit 1017" at bounding box center [66, 106] width 79 height 8
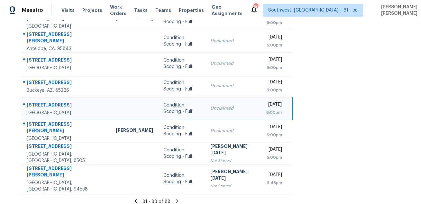
click at [46, 102] on div "555 E Silverado Ranch Blvd Unit 1017" at bounding box center [66, 106] width 79 height 8
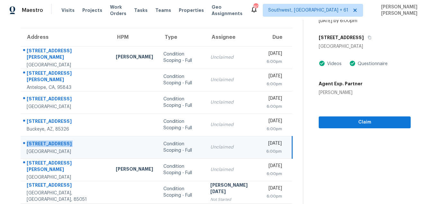
scroll to position [16, 0]
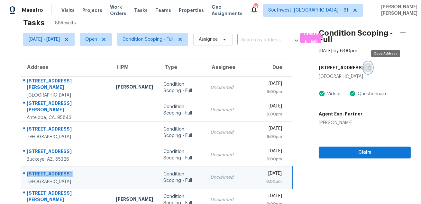
click at [372, 69] on button "button" at bounding box center [368, 68] width 9 height 12
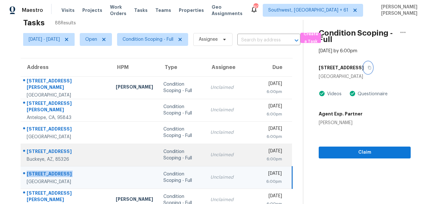
scroll to position [85, 0]
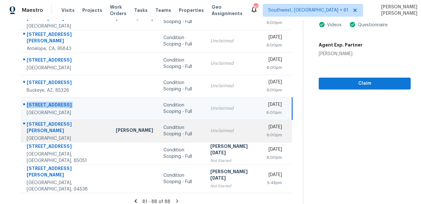
click at [49, 126] on div "1040 E Crimm Rd" at bounding box center [66, 128] width 79 height 14
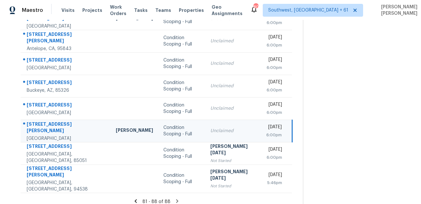
click at [49, 126] on div "1040 E Crimm Rd" at bounding box center [66, 128] width 79 height 14
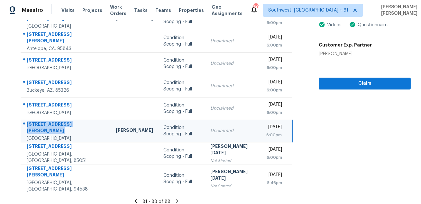
scroll to position [0, 0]
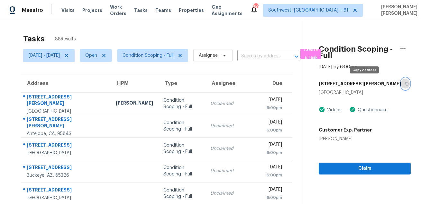
click at [405, 83] on icon "button" at bounding box center [406, 84] width 3 height 4
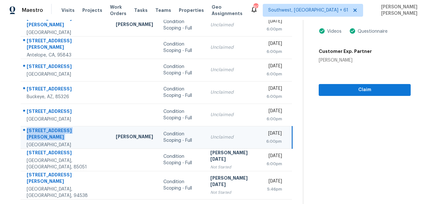
scroll to position [85, 0]
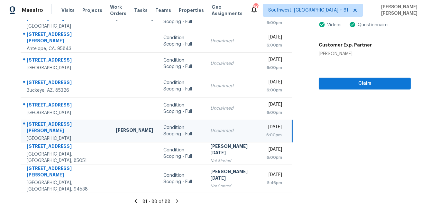
click at [179, 199] on icon at bounding box center [177, 202] width 6 height 6
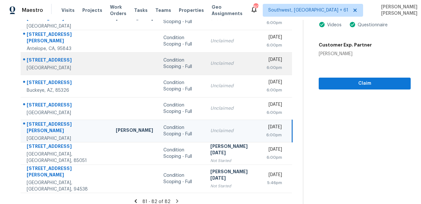
scroll to position [0, 0]
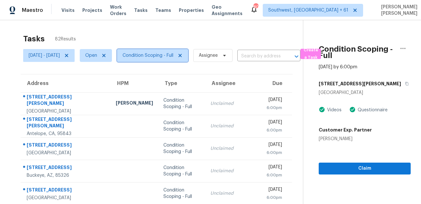
click at [162, 56] on span "Condition Scoping - Full" at bounding box center [147, 55] width 51 height 6
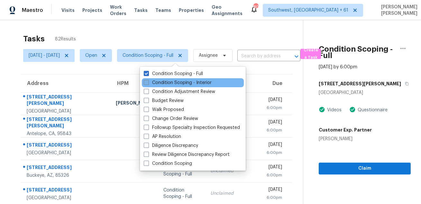
click at [155, 82] on label "Condition Scoping - Interior" at bounding box center [178, 83] width 68 height 6
click at [148, 82] on input "Condition Scoping - Interior" at bounding box center [146, 82] width 4 height 4
checkbox input "true"
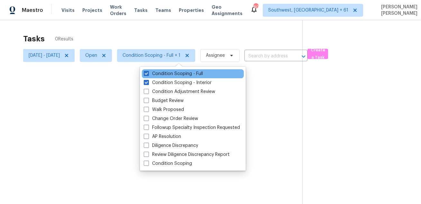
click at [157, 77] on div "Condition Scoping - Full" at bounding box center [193, 73] width 102 height 9
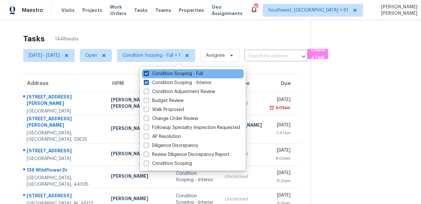
click at [158, 75] on label "Condition Scoping - Full" at bounding box center [173, 74] width 59 height 6
click at [148, 75] on input "Condition Scoping - Full" at bounding box center [146, 73] width 4 height 4
checkbox input "false"
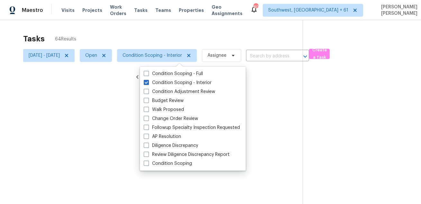
click at [169, 37] on div at bounding box center [210, 102] width 421 height 204
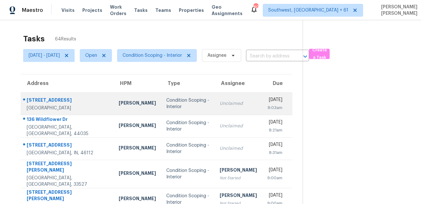
click at [55, 97] on div "[STREET_ADDRESS]" at bounding box center [68, 101] width 82 height 8
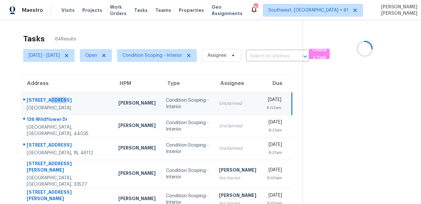
click at [55, 97] on div "[STREET_ADDRESS]" at bounding box center [67, 101] width 81 height 8
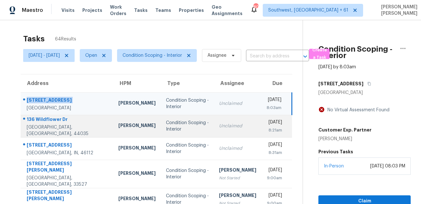
scroll to position [46, 0]
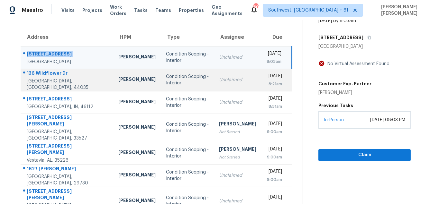
click at [38, 73] on div "136 Wildflower Dr" at bounding box center [67, 74] width 81 height 8
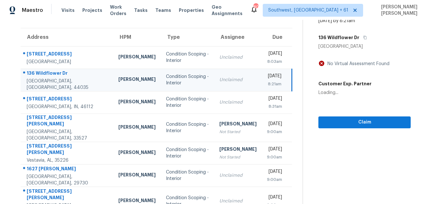
click at [38, 73] on div "136 Wildflower Dr" at bounding box center [68, 74] width 82 height 8
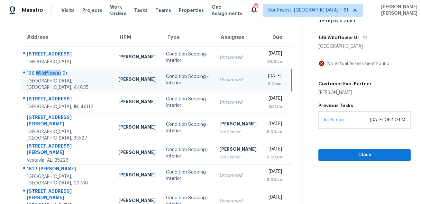
click at [38, 73] on div "136 Wildflower Dr" at bounding box center [68, 74] width 82 height 8
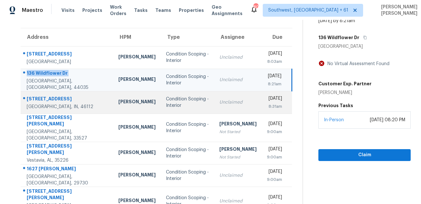
click at [48, 95] on div at bounding box center [64, 99] width 87 height 8
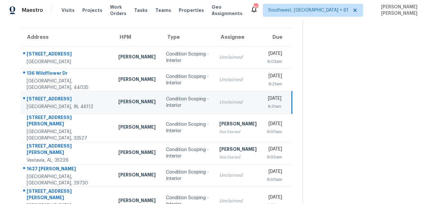
click at [48, 95] on div at bounding box center [64, 99] width 87 height 8
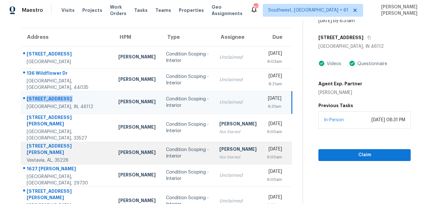
scroll to position [130, 0]
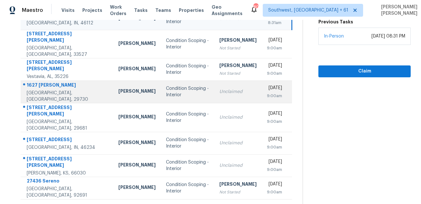
click at [53, 82] on div "1627 [PERSON_NAME]" at bounding box center [68, 86] width 82 height 8
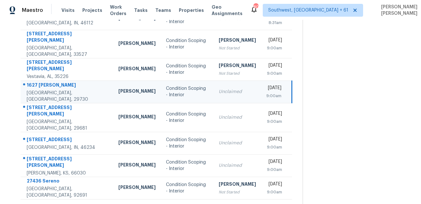
click at [53, 82] on div "1627 [PERSON_NAME]" at bounding box center [67, 86] width 81 height 8
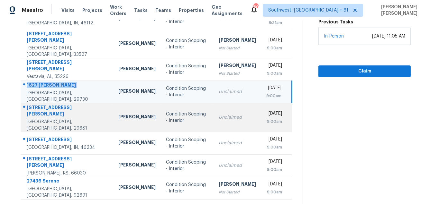
click at [39, 105] on div "[STREET_ADDRESS][PERSON_NAME]" at bounding box center [67, 111] width 81 height 14
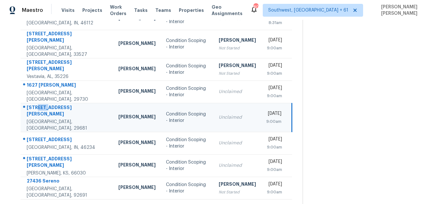
click at [39, 105] on div "[STREET_ADDRESS][PERSON_NAME]" at bounding box center [67, 111] width 81 height 14
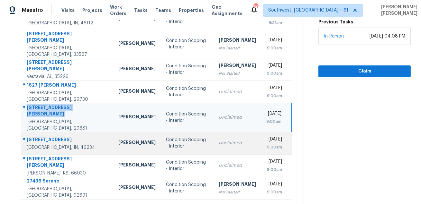
click at [51, 137] on div "[STREET_ADDRESS]" at bounding box center [67, 141] width 81 height 8
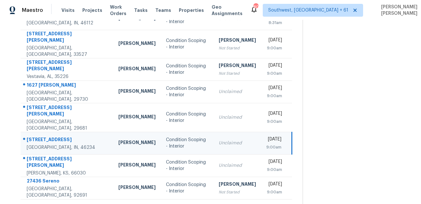
click at [51, 137] on div "[STREET_ADDRESS]" at bounding box center [67, 141] width 81 height 8
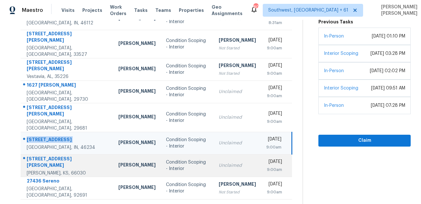
click at [48, 156] on div "[STREET_ADDRESS][PERSON_NAME]" at bounding box center [67, 163] width 81 height 14
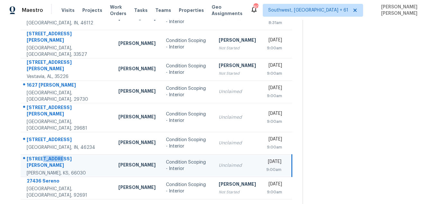
click at [48, 156] on div "[STREET_ADDRESS][PERSON_NAME]" at bounding box center [67, 163] width 81 height 14
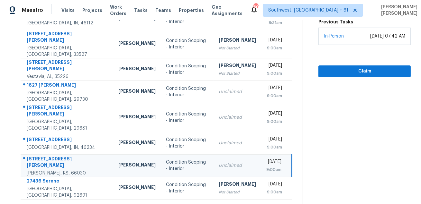
click at [176, 204] on icon at bounding box center [176, 208] width 2 height 4
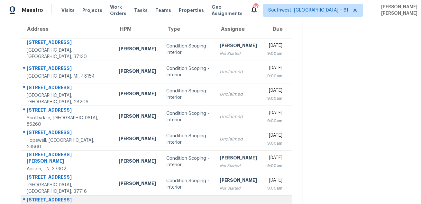
scroll to position [47, 0]
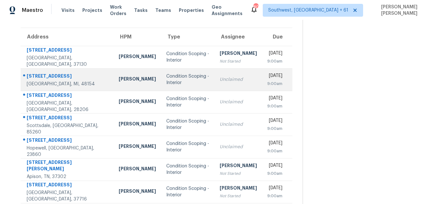
click at [39, 78] on div "14164 Bainbridge St" at bounding box center [68, 77] width 82 height 8
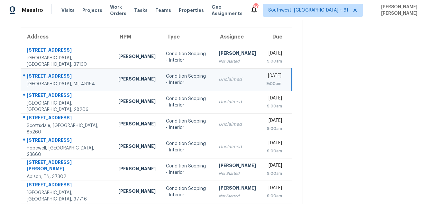
click at [45, 75] on div "14164 Bainbridge St" at bounding box center [67, 77] width 81 height 8
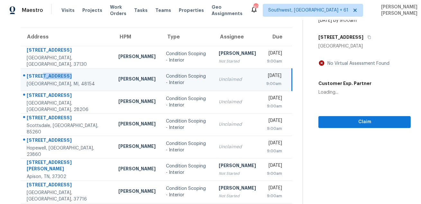
click at [45, 75] on div "14164 Bainbridge St" at bounding box center [67, 77] width 81 height 8
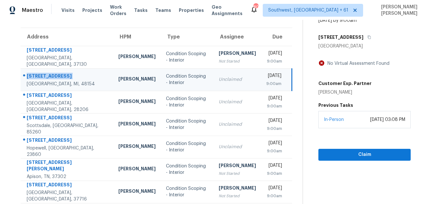
scroll to position [70, 0]
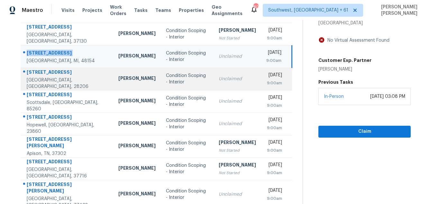
click at [45, 73] on div "2428 Catalina Ave" at bounding box center [67, 73] width 81 height 8
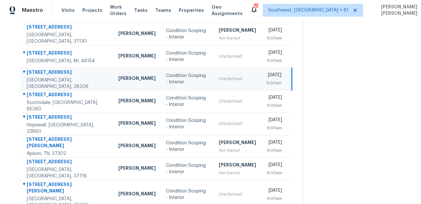
click at [45, 73] on div "2428 Catalina Ave" at bounding box center [67, 73] width 81 height 8
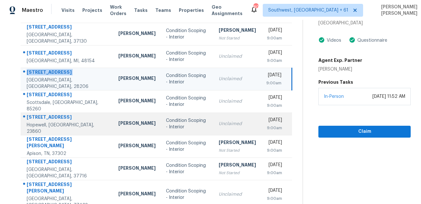
scroll to position [111, 0]
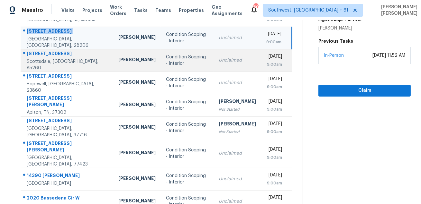
click at [60, 59] on div "8941 E Shangri La Rd" at bounding box center [67, 54] width 81 height 8
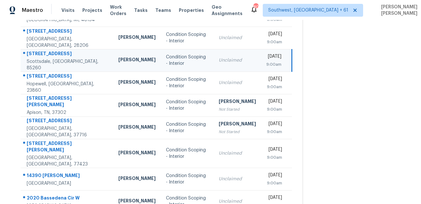
click at [60, 59] on div "8941 E Shangri La Rd" at bounding box center [67, 54] width 81 height 8
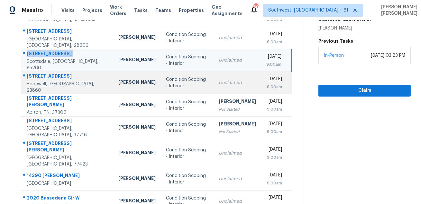
click at [51, 74] on td "420 Park Ave Hopewell, VA, 23860" at bounding box center [67, 83] width 93 height 23
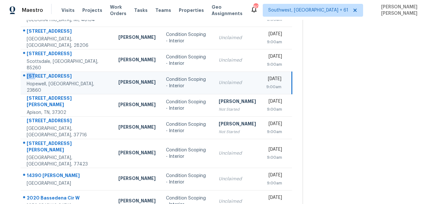
click at [51, 74] on td "420 Park Ave Hopewell, VA, 23860" at bounding box center [67, 83] width 93 height 23
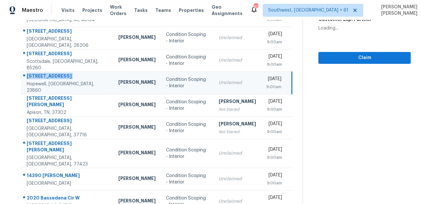
click at [51, 74] on td "420 Park Ave Hopewell, VA, 23860" at bounding box center [67, 83] width 93 height 23
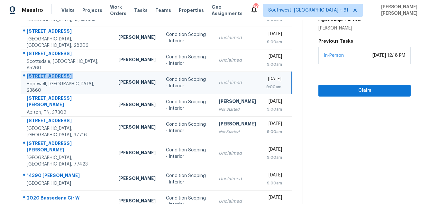
scroll to position [123, 0]
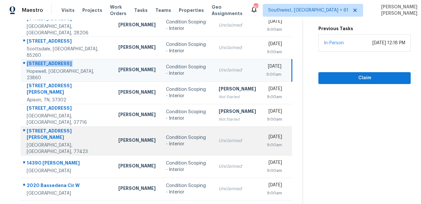
click at [56, 131] on div "5319 Lauren Manor Dr" at bounding box center [67, 135] width 81 height 14
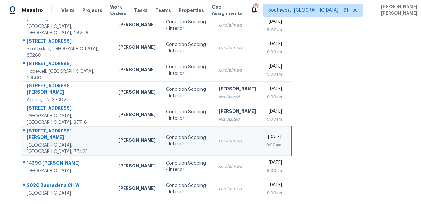
click at [56, 131] on div "5319 Lauren Manor Dr" at bounding box center [67, 135] width 81 height 14
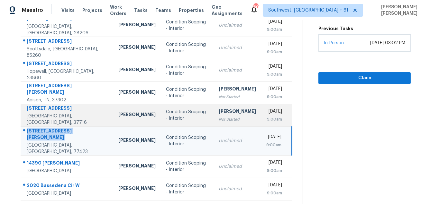
scroll to position [130, 0]
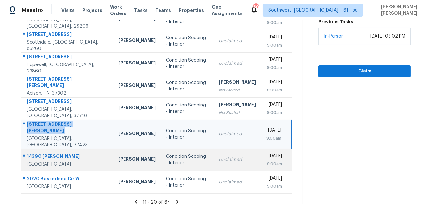
click at [55, 153] on div "14390 Palomino Pl" at bounding box center [67, 157] width 81 height 8
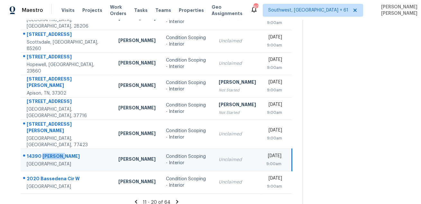
click at [55, 153] on div "14390 Palomino Pl" at bounding box center [67, 157] width 81 height 8
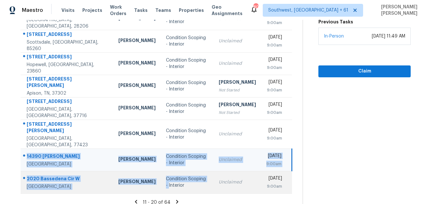
drag, startPoint x: 25, startPoint y: 146, endPoint x: 137, endPoint y: 180, distance: 116.3
click at [137, 180] on tbody "1514 Laurel Ct Murfreesboro, TN, 37130 Lauren Bittler Condition Scoping - Inter…" at bounding box center [156, 77] width 271 height 231
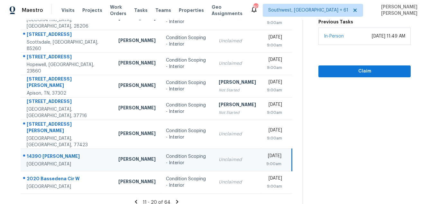
click at [178, 199] on icon at bounding box center [177, 202] width 6 height 6
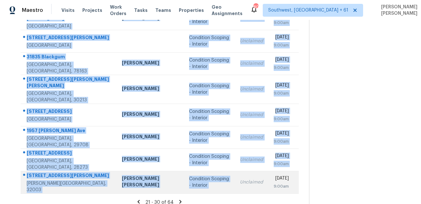
drag, startPoint x: 25, startPoint y: 96, endPoint x: 213, endPoint y: 180, distance: 205.8
click at [213, 179] on tbody "12595 Driftwood Ct Apple Valley, MN, 55124 Ken Nelson Condition Scoping - Inter…" at bounding box center [160, 77] width 278 height 231
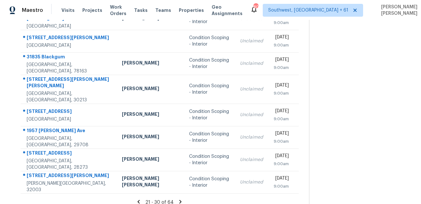
click at [178, 199] on icon at bounding box center [180, 202] width 6 height 6
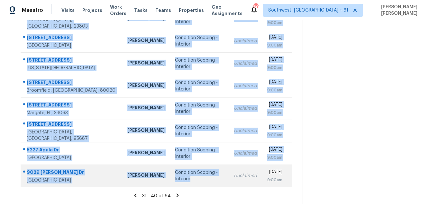
drag, startPoint x: 27, startPoint y: 95, endPoint x: 210, endPoint y: 187, distance: 205.1
click at [210, 187] on tbody "5020 Panola Mill Dr Lithonia, GA, 30038 Ryan Fogarty Condition Scoping - Interi…" at bounding box center [157, 74] width 272 height 225
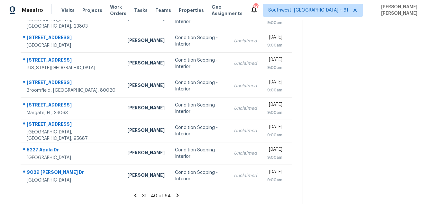
click at [179, 194] on icon at bounding box center [178, 196] width 6 height 6
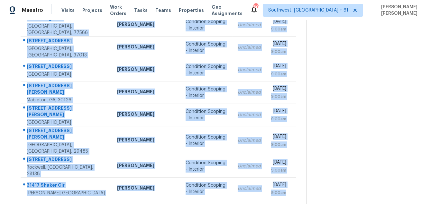
drag, startPoint x: 26, startPoint y: 54, endPoint x: 249, endPoint y: 190, distance: 260.8
click at [249, 190] on section "Tasks 64 Results Thu, Aug 28 - Thu, Aug 28 Open Condition Scoping - Interior As…" at bounding box center [158, 58] width 296 height 317
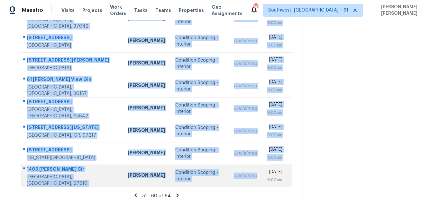
drag, startPoint x: 23, startPoint y: 95, endPoint x: 229, endPoint y: 182, distance: 223.0
click at [229, 182] on tbody "5872 Mills Creek Ln North Ridgeville, OH, 44039 Rebecca McMillen Condition Scop…" at bounding box center [157, 74] width 272 height 225
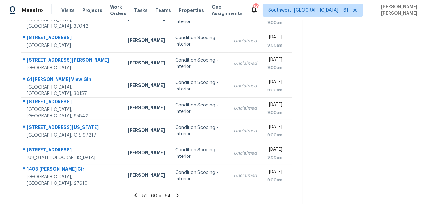
click at [179, 197] on icon at bounding box center [178, 196] width 6 height 6
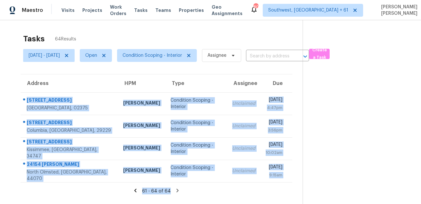
scroll to position [20, 0]
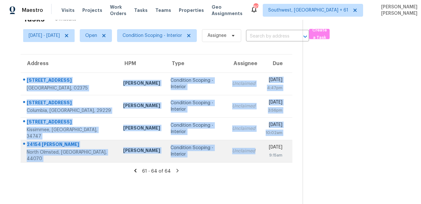
drag, startPoint x: 24, startPoint y: 95, endPoint x: 240, endPoint y: 153, distance: 223.9
click at [240, 153] on tbody "10 Scotch Dam Rd South Easton, MA, 02375 Brian Mothes Condition Scoping - Inter…" at bounding box center [157, 118] width 272 height 90
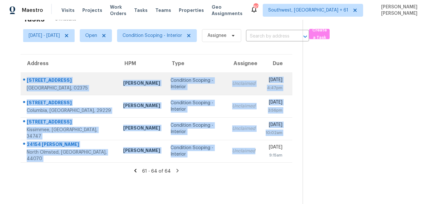
scroll to position [0, 0]
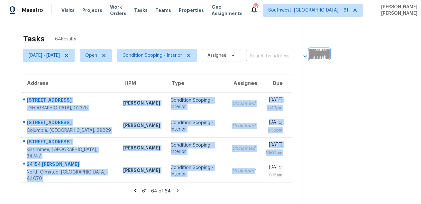
click at [326, 57] on span "Create a Task" at bounding box center [319, 54] width 14 height 15
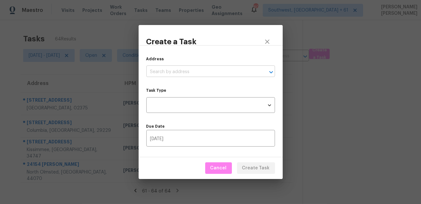
click at [210, 70] on input "text" at bounding box center [201, 72] width 111 height 10
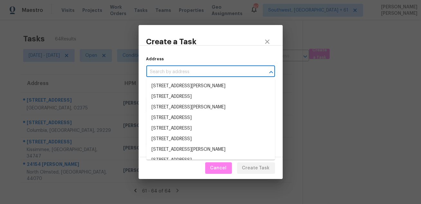
paste input "[STREET_ADDRESS][PERSON_NAME]"
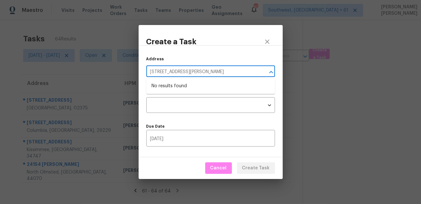
type input "[STREET_ADDRESS][PERSON_NAME]"
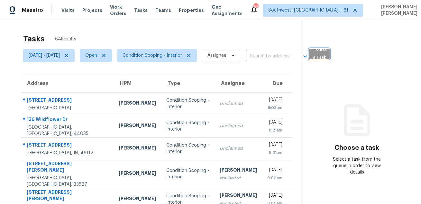
click at [326, 52] on span "Create a Task" at bounding box center [319, 54] width 14 height 15
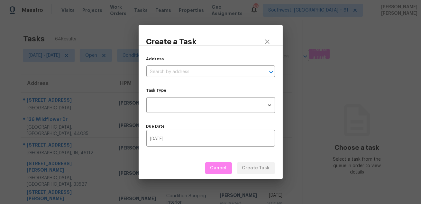
click at [216, 65] on div "Address ​" at bounding box center [210, 66] width 129 height 21
click at [213, 69] on input "text" at bounding box center [201, 72] width 111 height 10
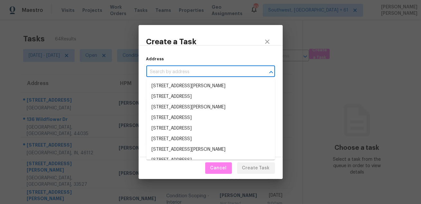
paste input "[STREET_ADDRESS][PERSON_NAME]"
type input "[STREET_ADDRESS][PERSON_NAME]"
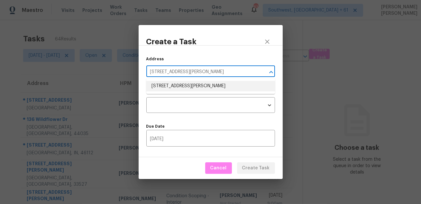
click at [202, 86] on li "[STREET_ADDRESS][PERSON_NAME]" at bounding box center [210, 86] width 129 height 11
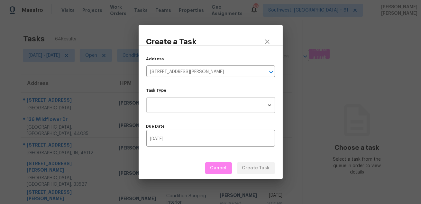
click at [198, 98] on body "Maestro Visits Projects Work Orders Tasks Teams Properties Geo Assignments [GEO…" at bounding box center [210, 102] width 421 height 204
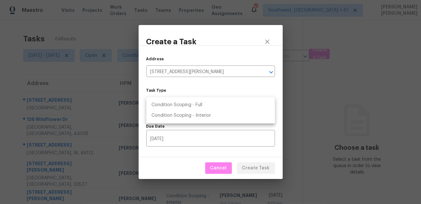
click at [198, 106] on li "Condition Scoping - Full" at bounding box center [210, 105] width 129 height 11
type input "virtual_full_assessment"
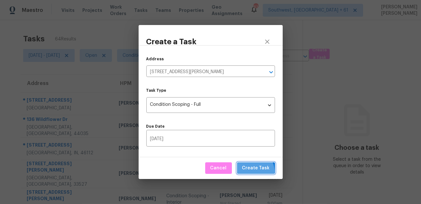
click at [251, 173] on button "Create Task" at bounding box center [256, 169] width 38 height 12
